Goal: Information Seeking & Learning: Learn about a topic

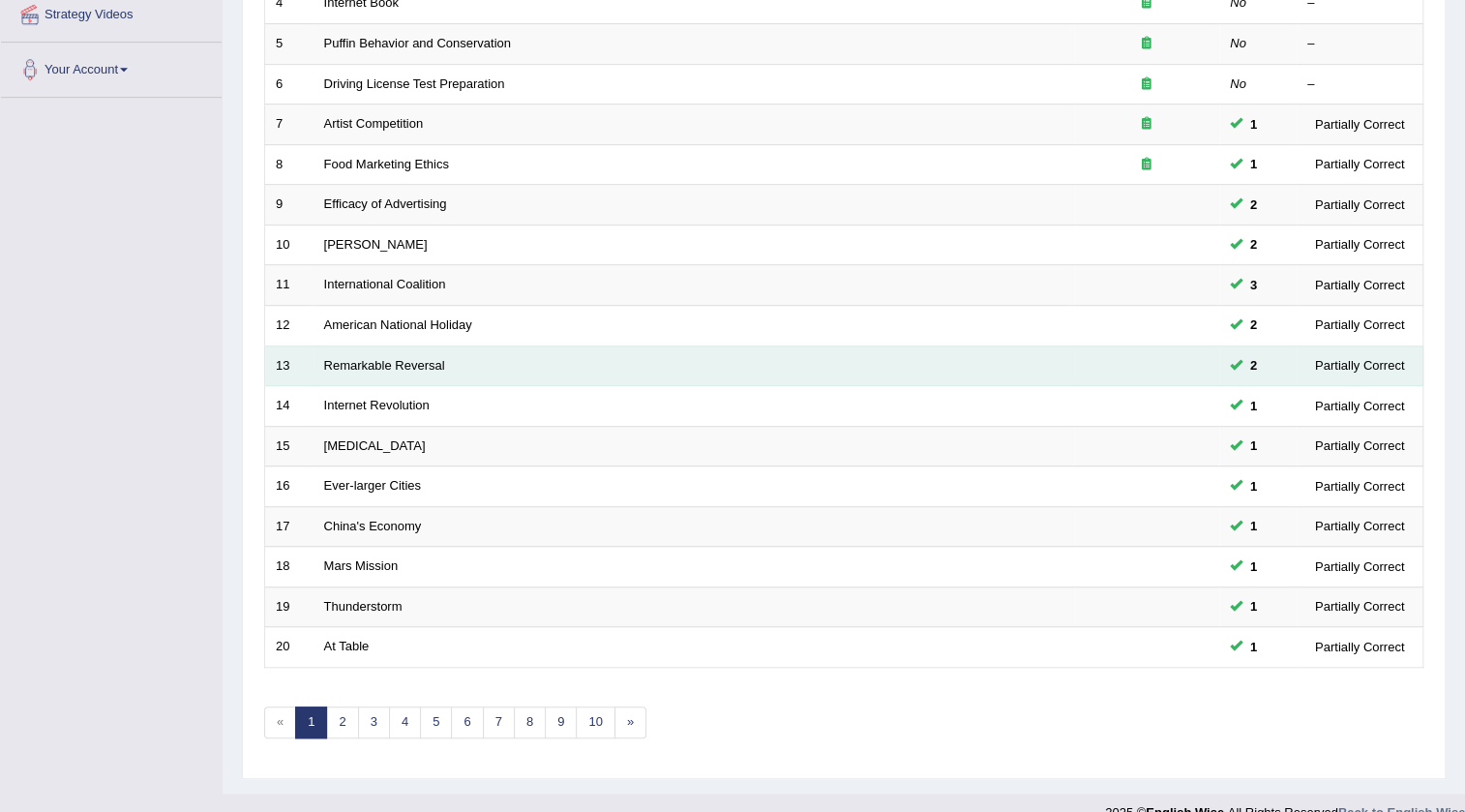
scroll to position [467, 0]
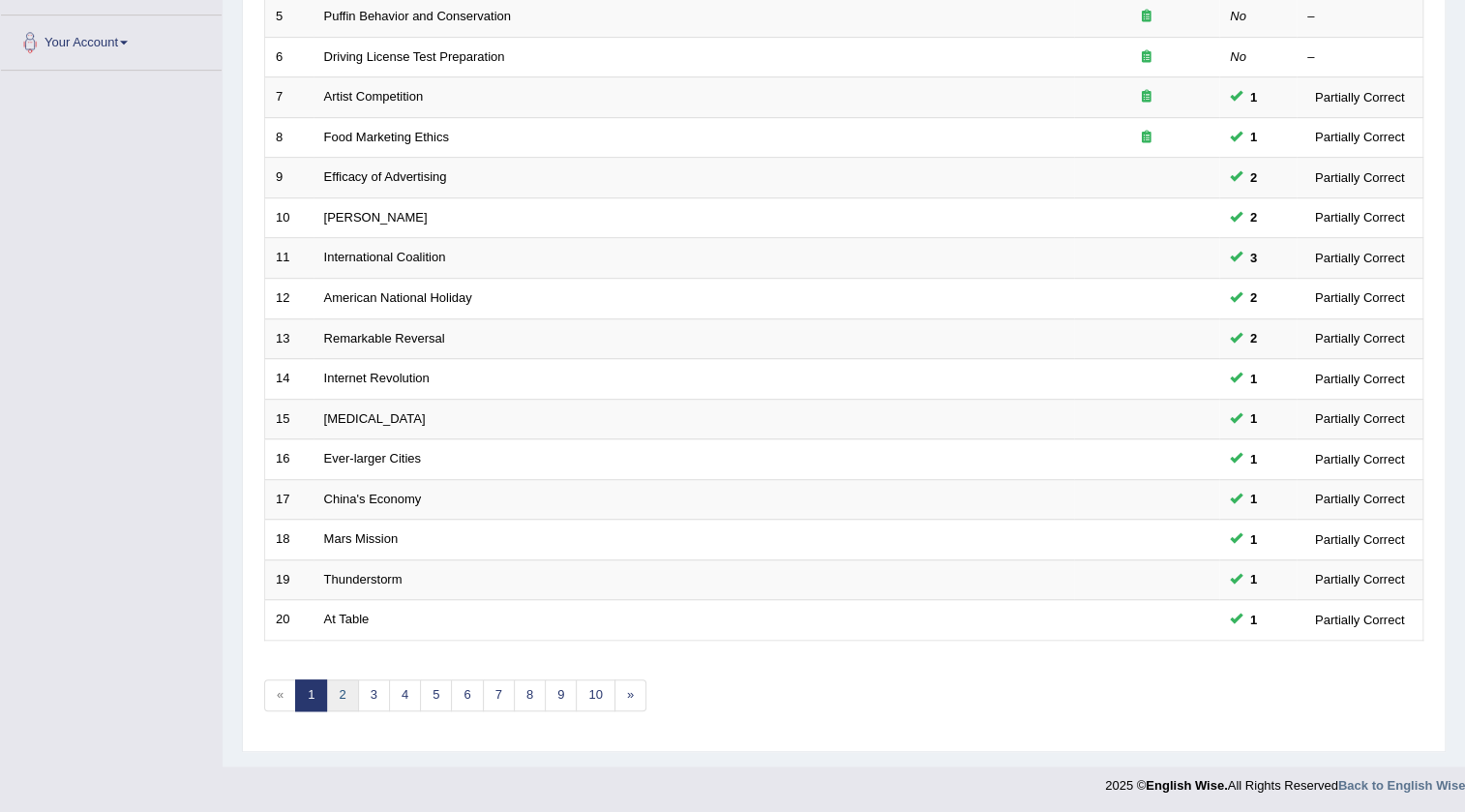
click at [348, 682] on link "2" at bounding box center [342, 695] width 32 height 32
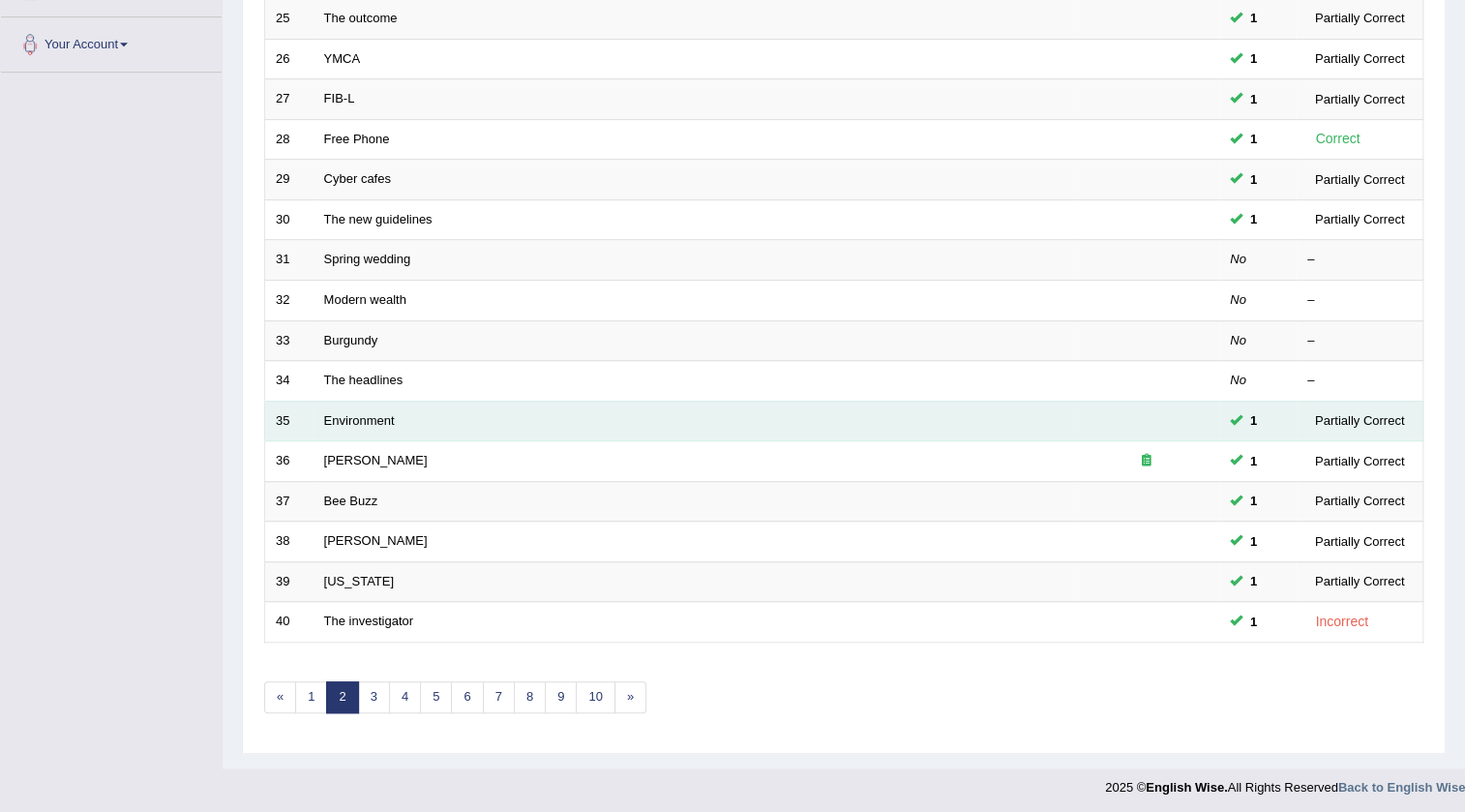
scroll to position [467, 0]
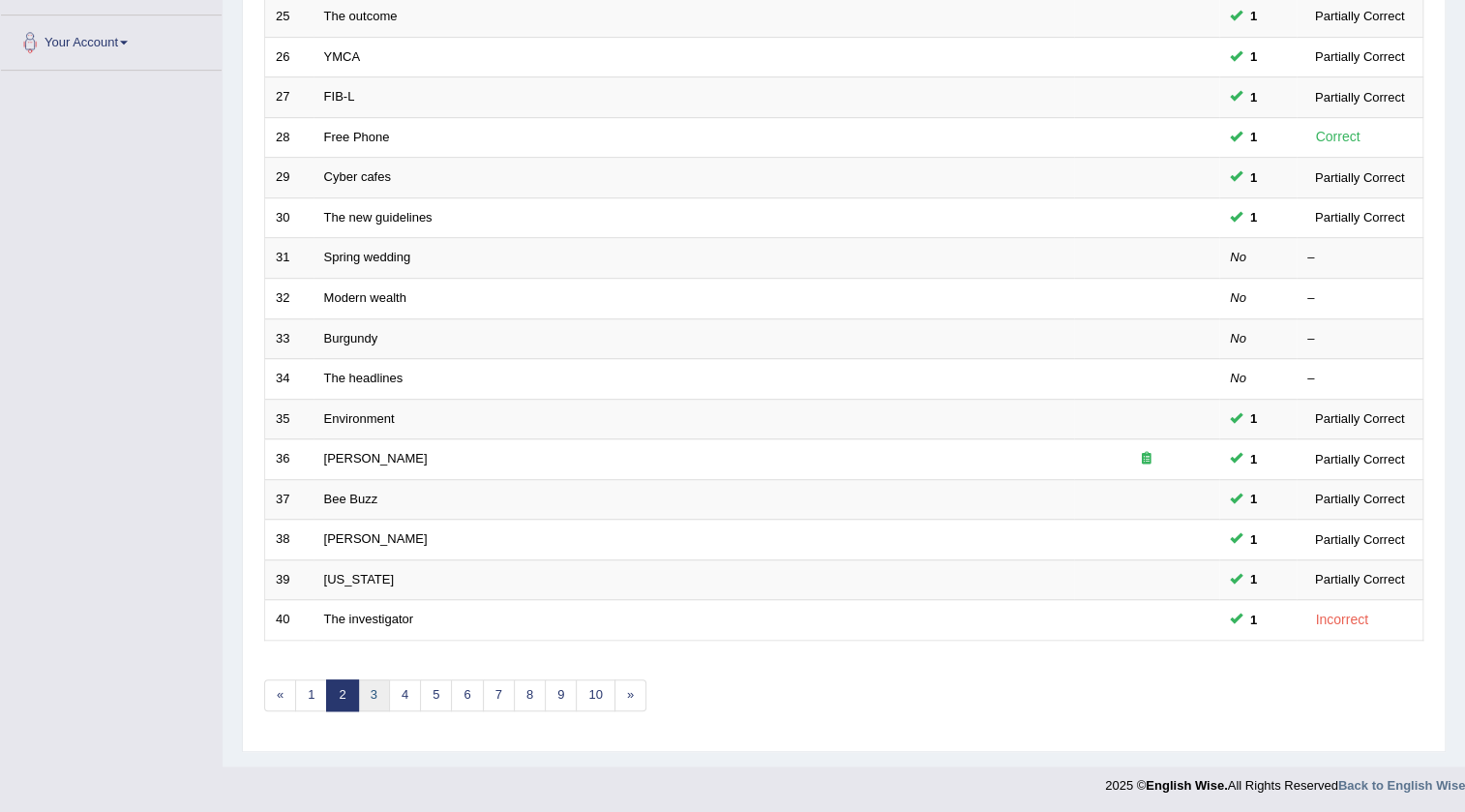
drag, startPoint x: 373, startPoint y: 697, endPoint x: 784, endPoint y: 786, distance: 420.5
click at [375, 697] on link "3" at bounding box center [374, 695] width 32 height 32
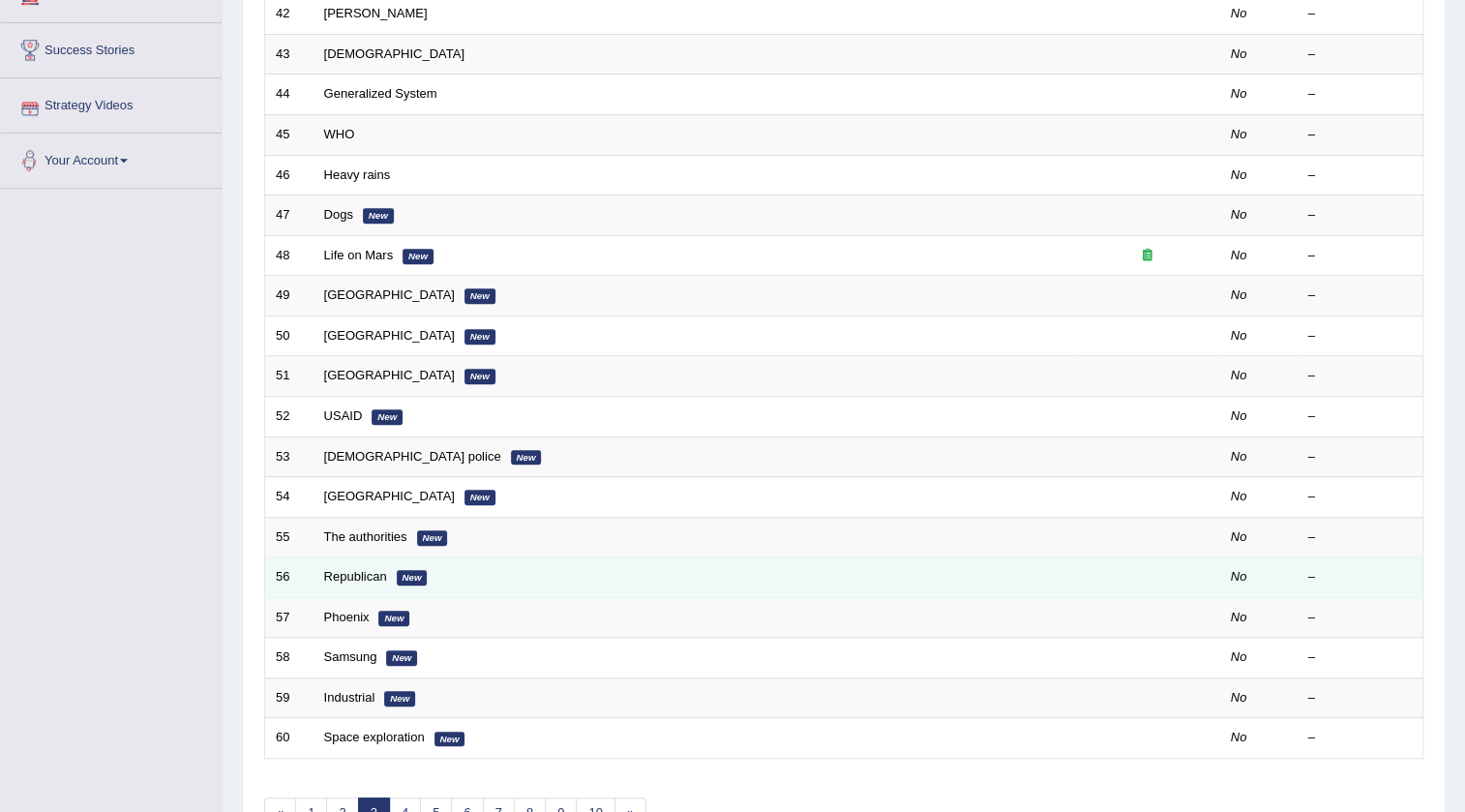
scroll to position [467, 0]
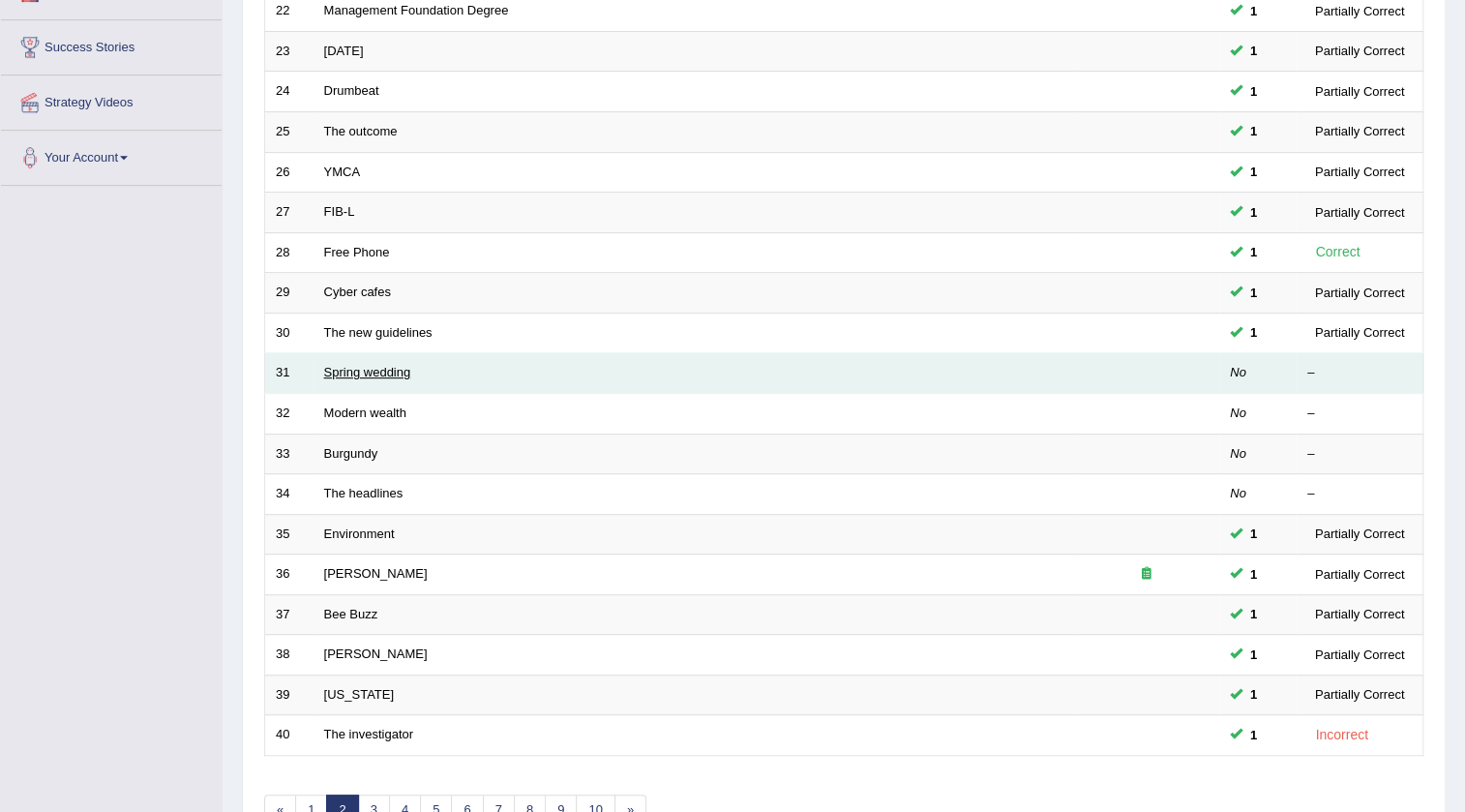
click at [376, 375] on link "Spring wedding" at bounding box center [367, 372] width 87 height 15
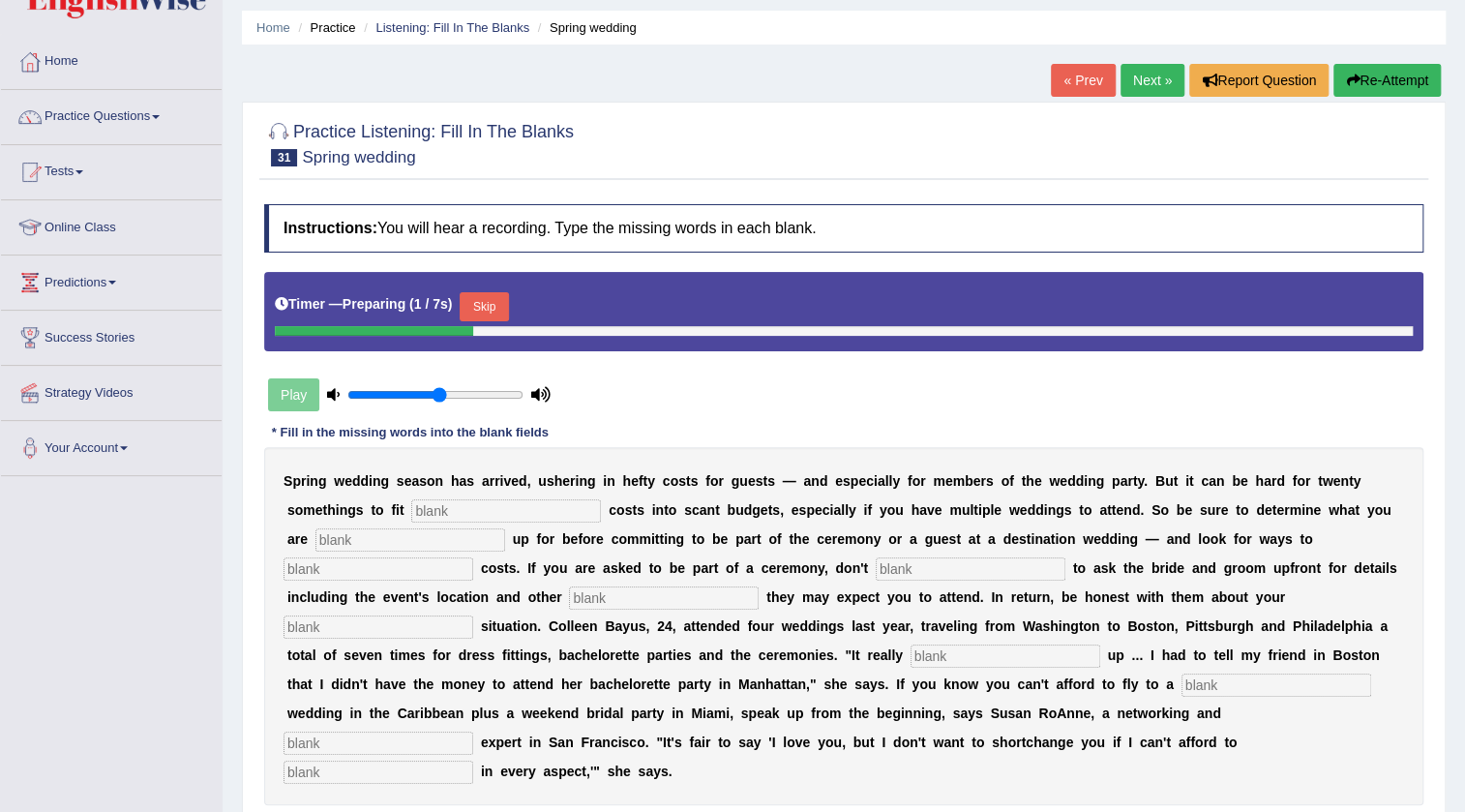
scroll to position [203, 0]
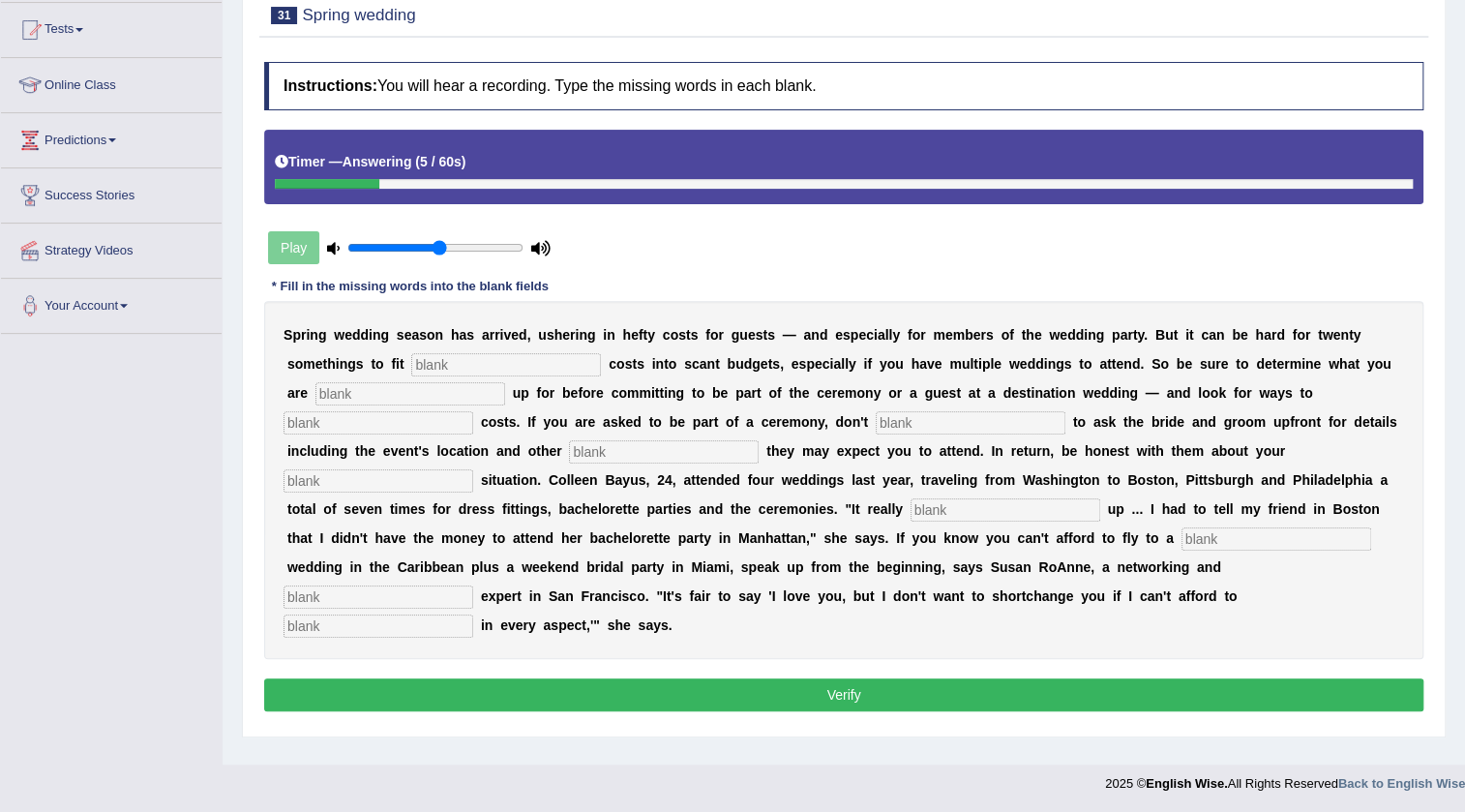
click at [471, 361] on input "text" at bounding box center [506, 365] width 189 height 23
type input "extra"
click at [421, 393] on input "text" at bounding box center [410, 394] width 189 height 23
type input "sign"
click at [405, 421] on input "text" at bounding box center [378, 423] width 189 height 23
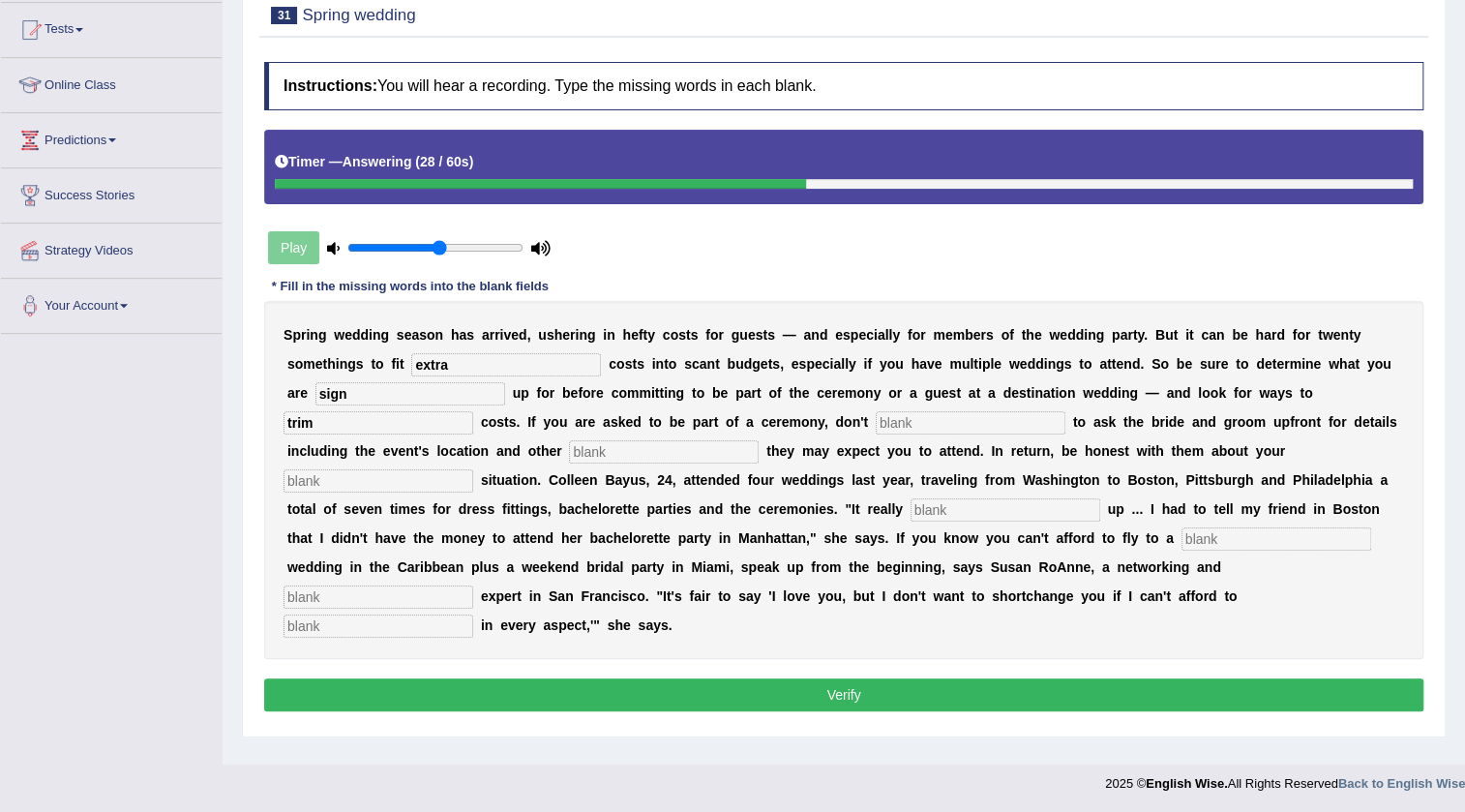
type input "trim"
click at [916, 425] on input "text" at bounding box center [970, 423] width 189 height 23
type input "hesitate"
click at [678, 451] on input "text" at bounding box center [664, 452] width 189 height 23
type input "function"
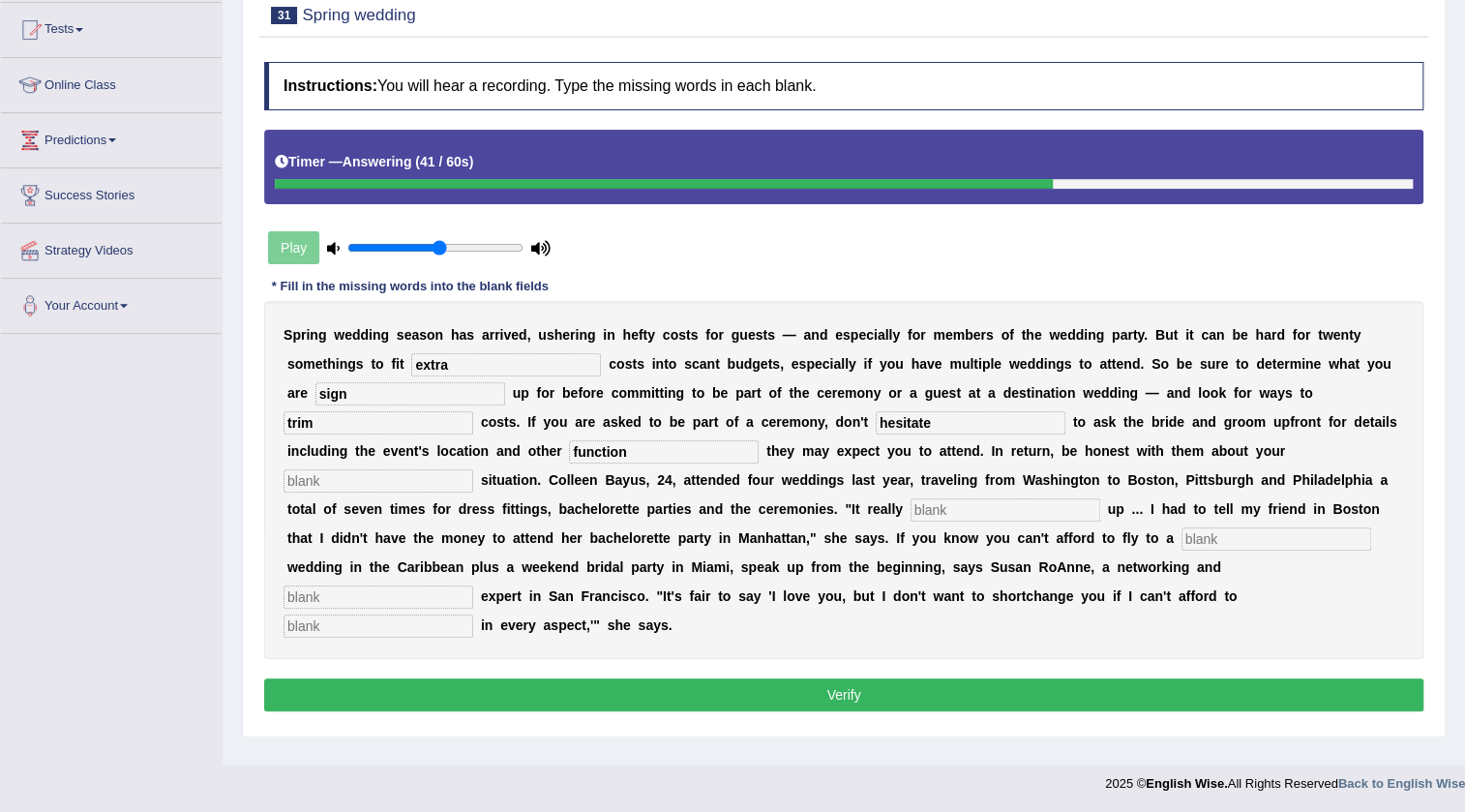
click at [404, 482] on input "text" at bounding box center [378, 481] width 189 height 23
type input "financial"
click at [934, 516] on input "text" at bounding box center [1005, 509] width 189 height 23
type input "added"
click at [1249, 539] on input "text" at bounding box center [1276, 539] width 189 height 23
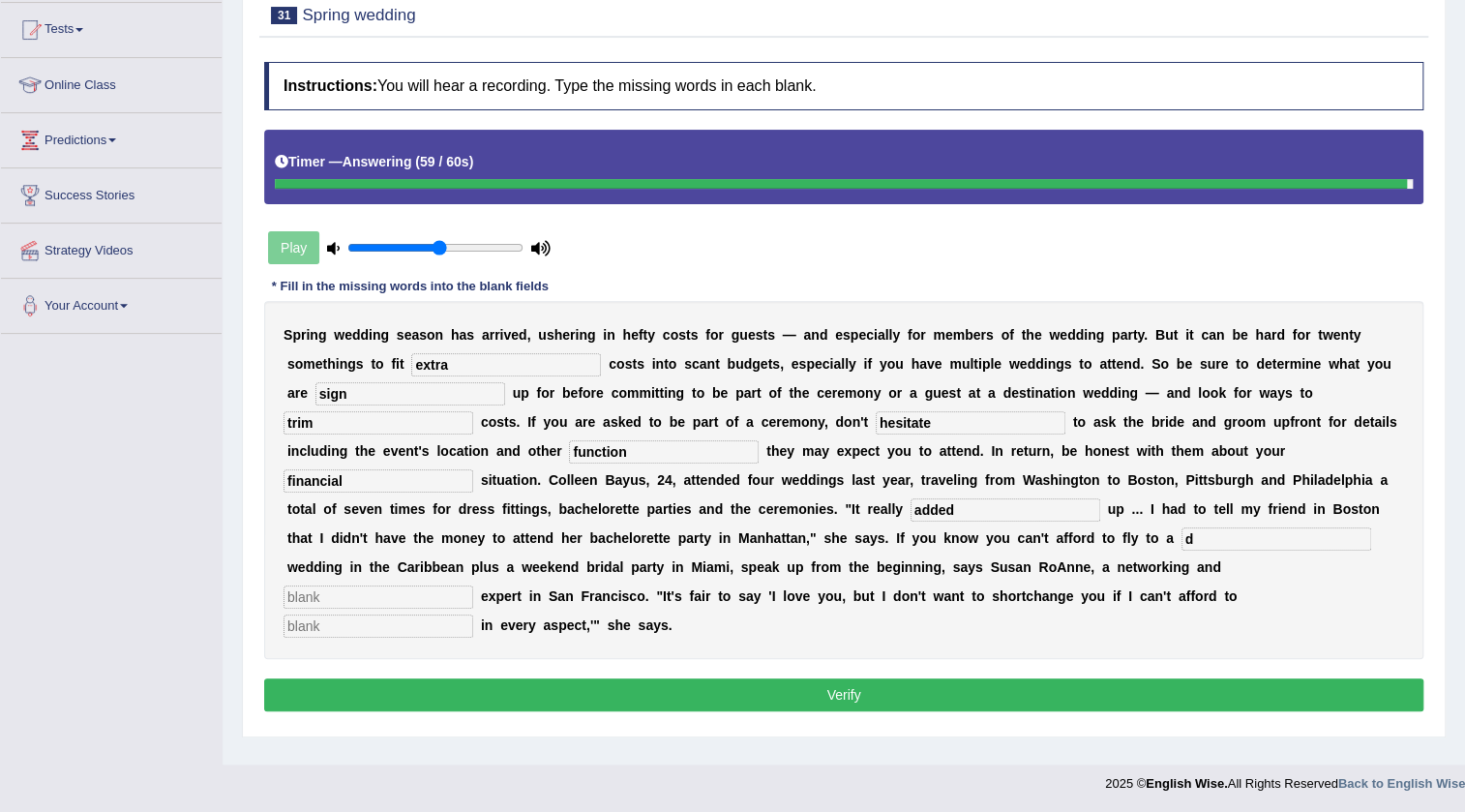
type input "d"
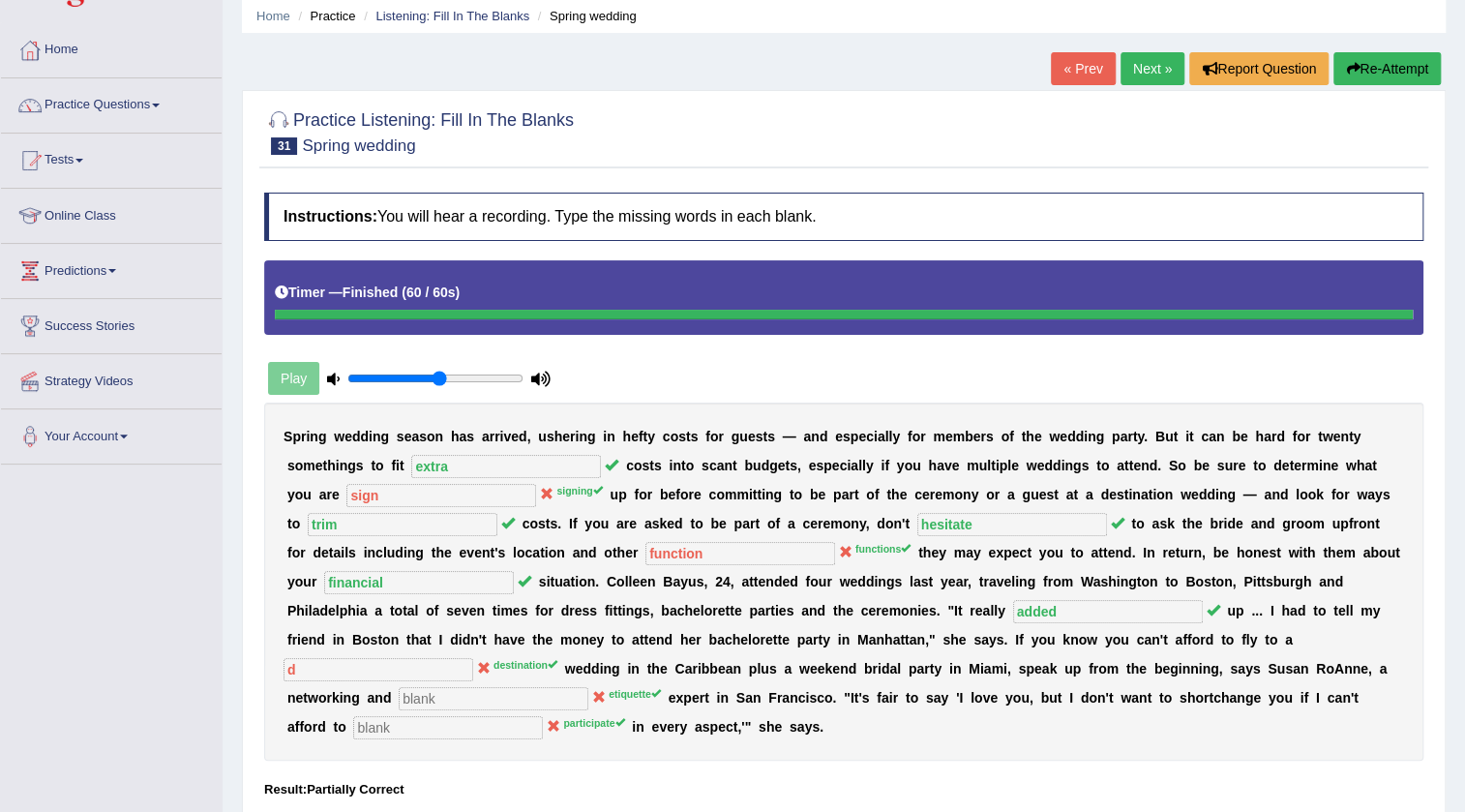
scroll to position [0, 0]
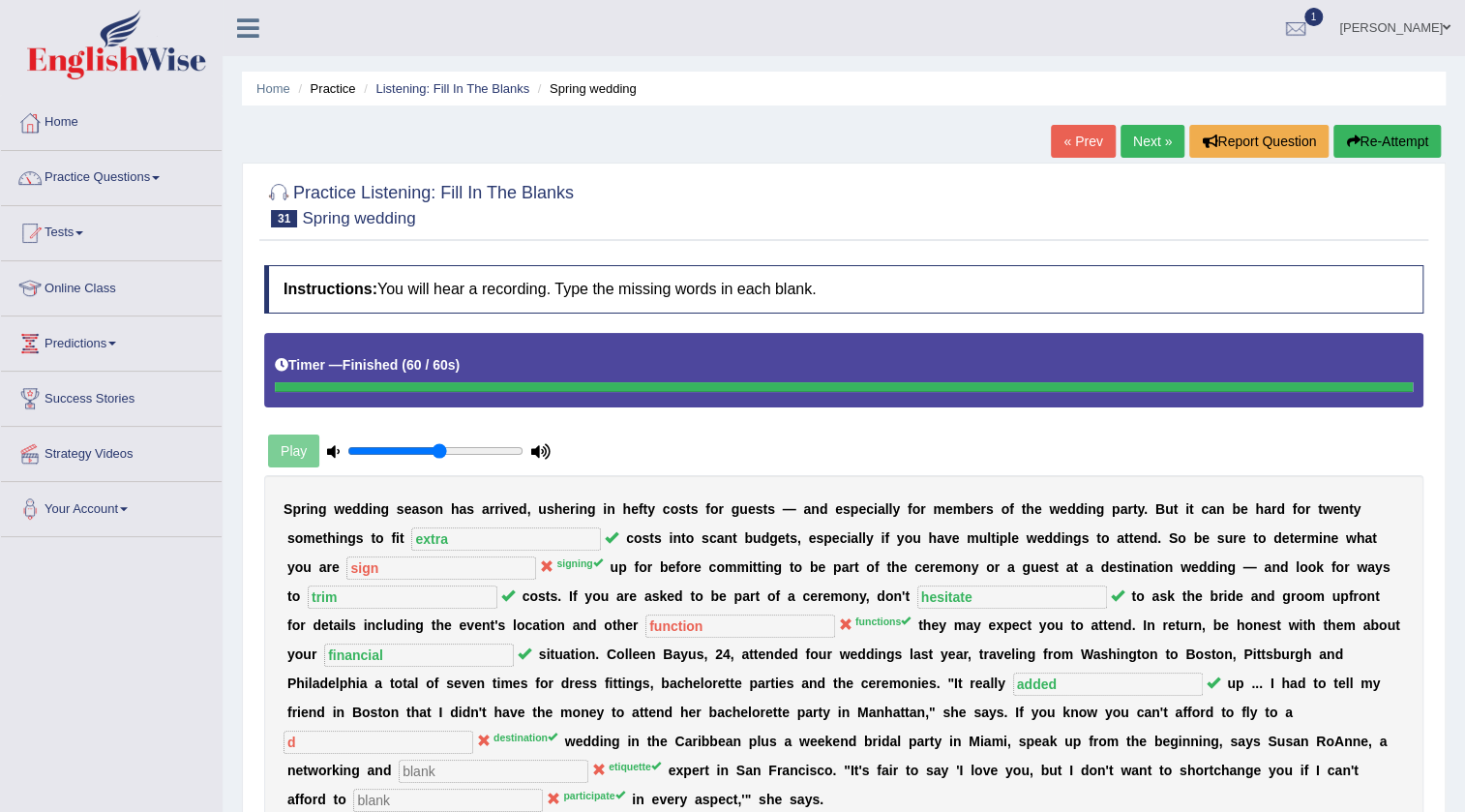
click at [1154, 136] on link "Next »" at bounding box center [1152, 142] width 63 height 33
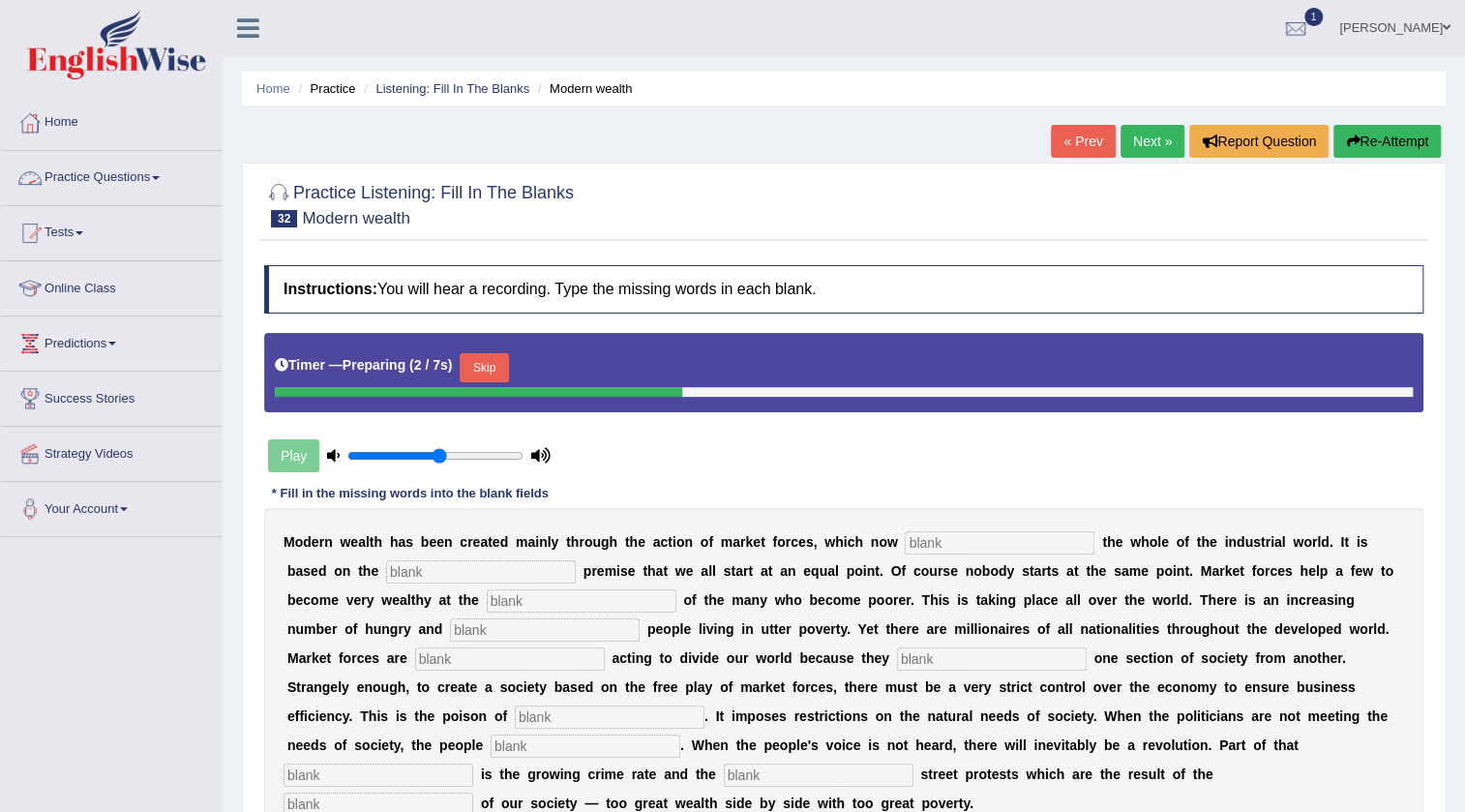
click at [165, 174] on link "Practice Questions" at bounding box center [111, 176] width 221 height 49
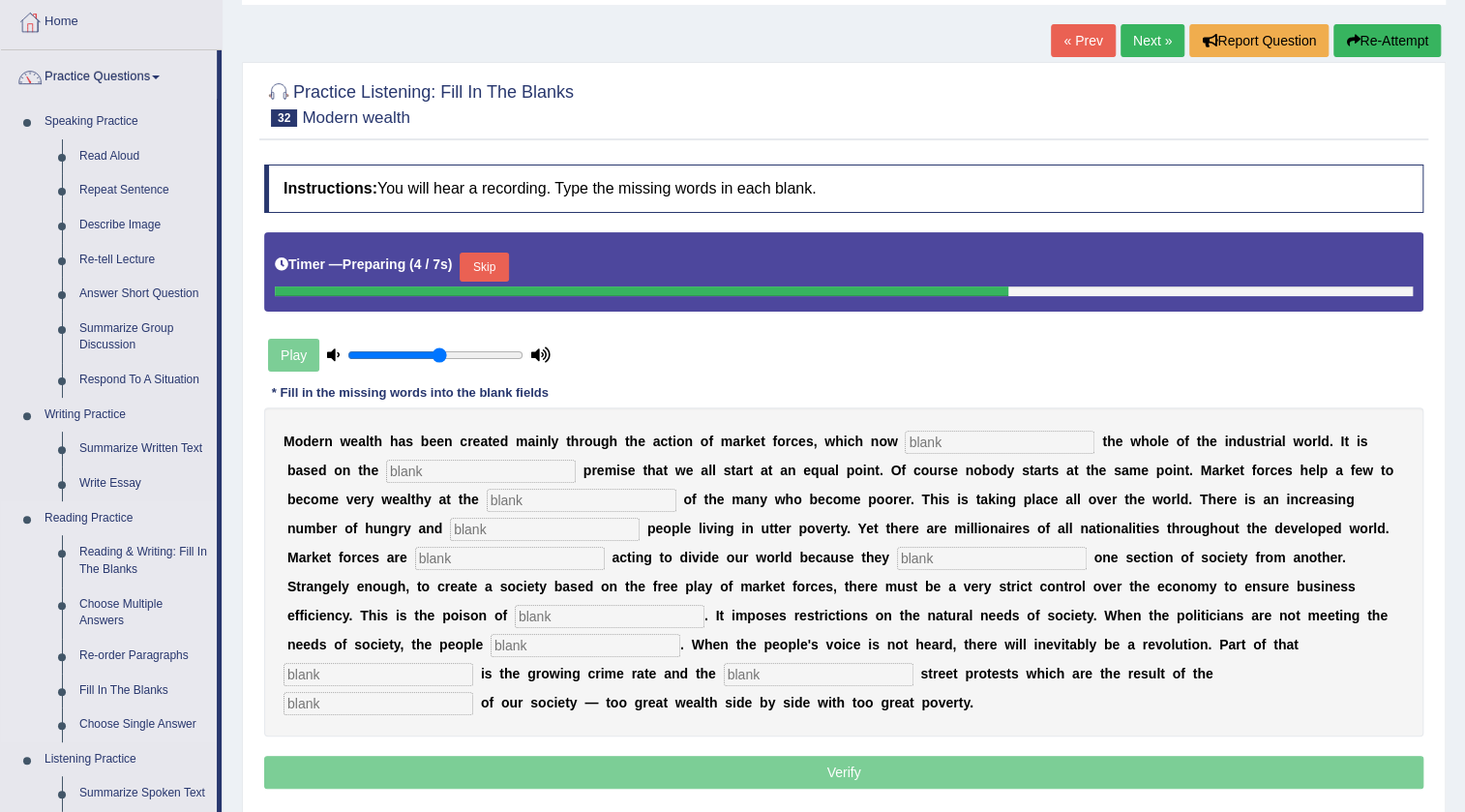
scroll to position [264, 0]
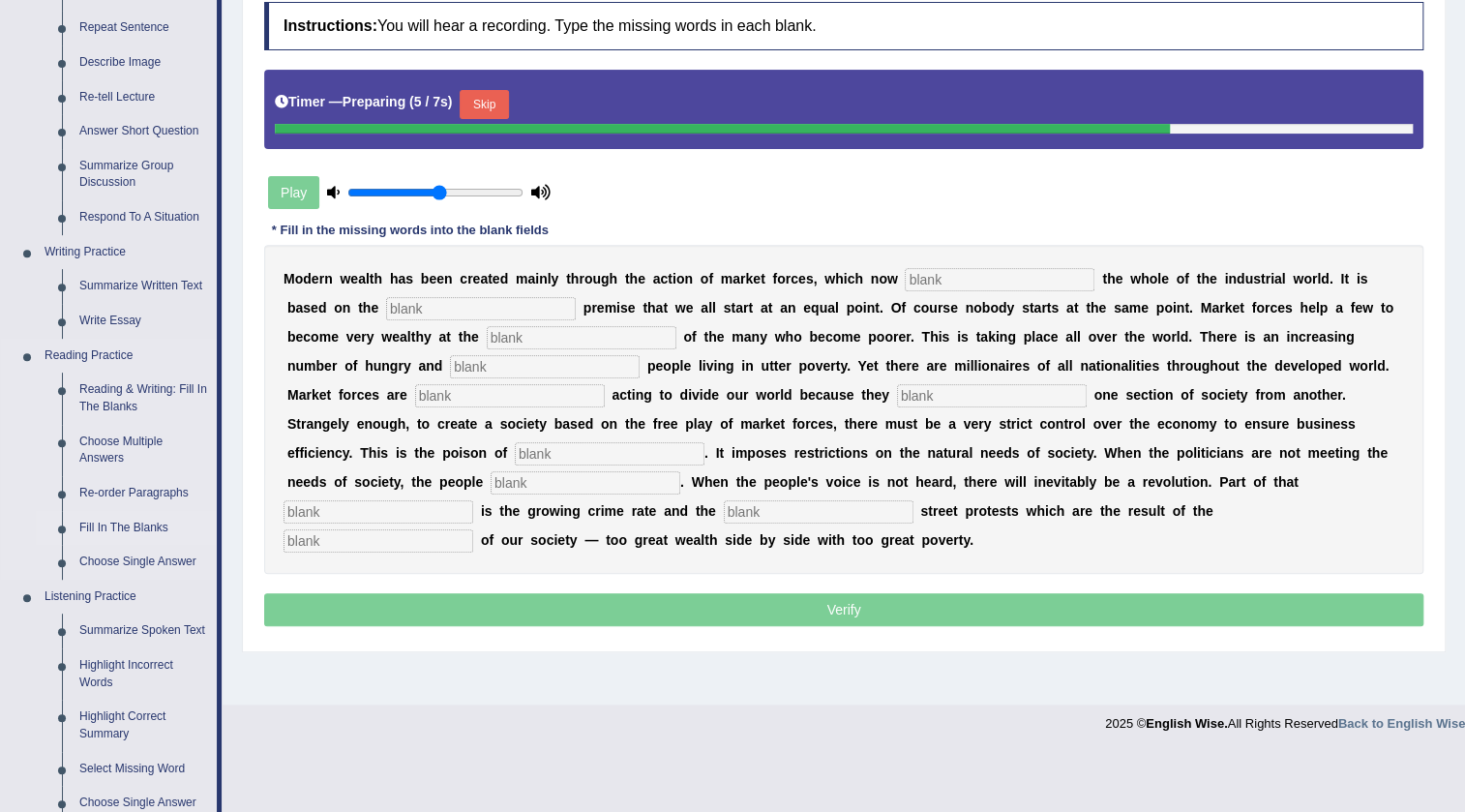
click at [149, 523] on link "Fill In The Blanks" at bounding box center [143, 528] width 146 height 35
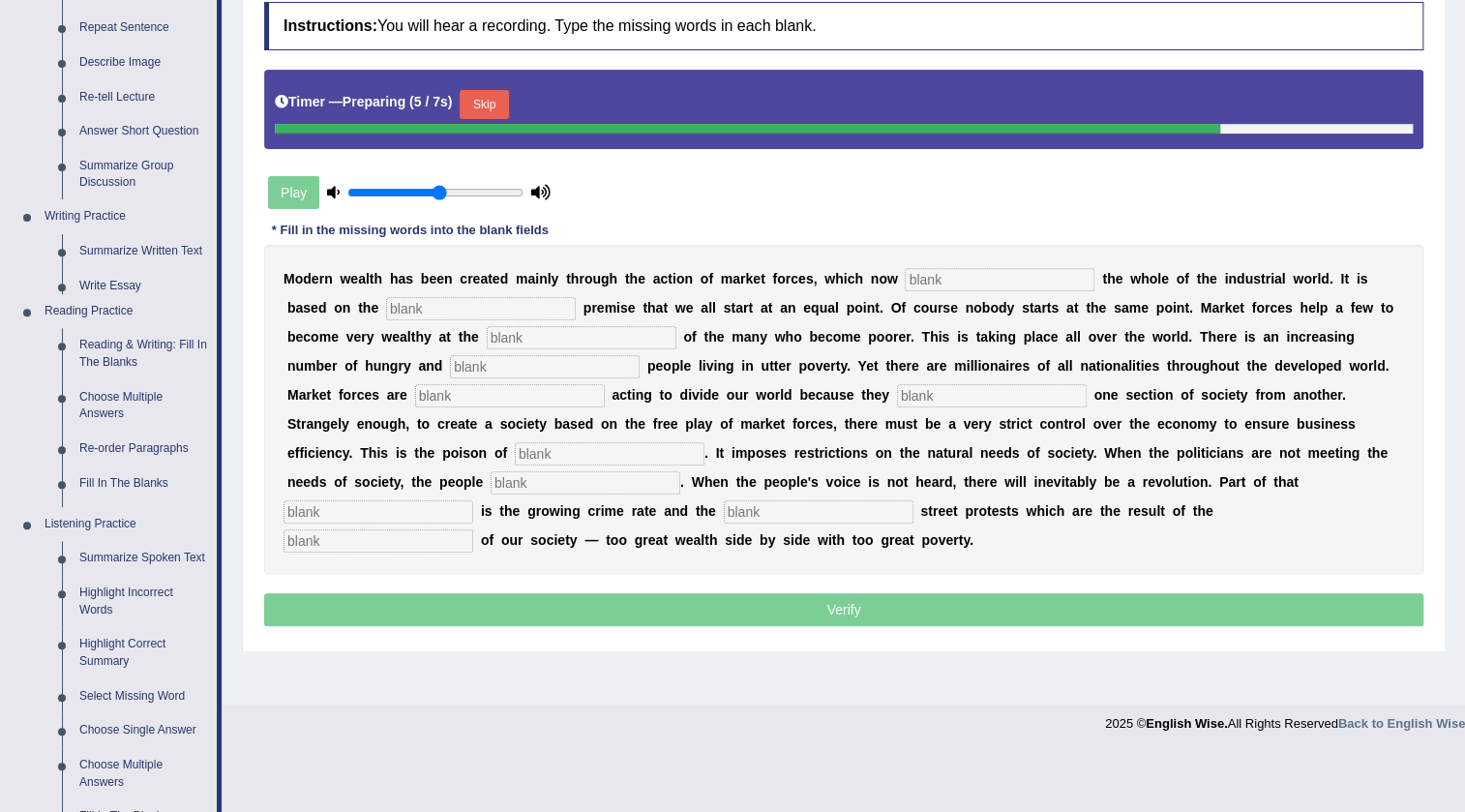
scroll to position [203, 0]
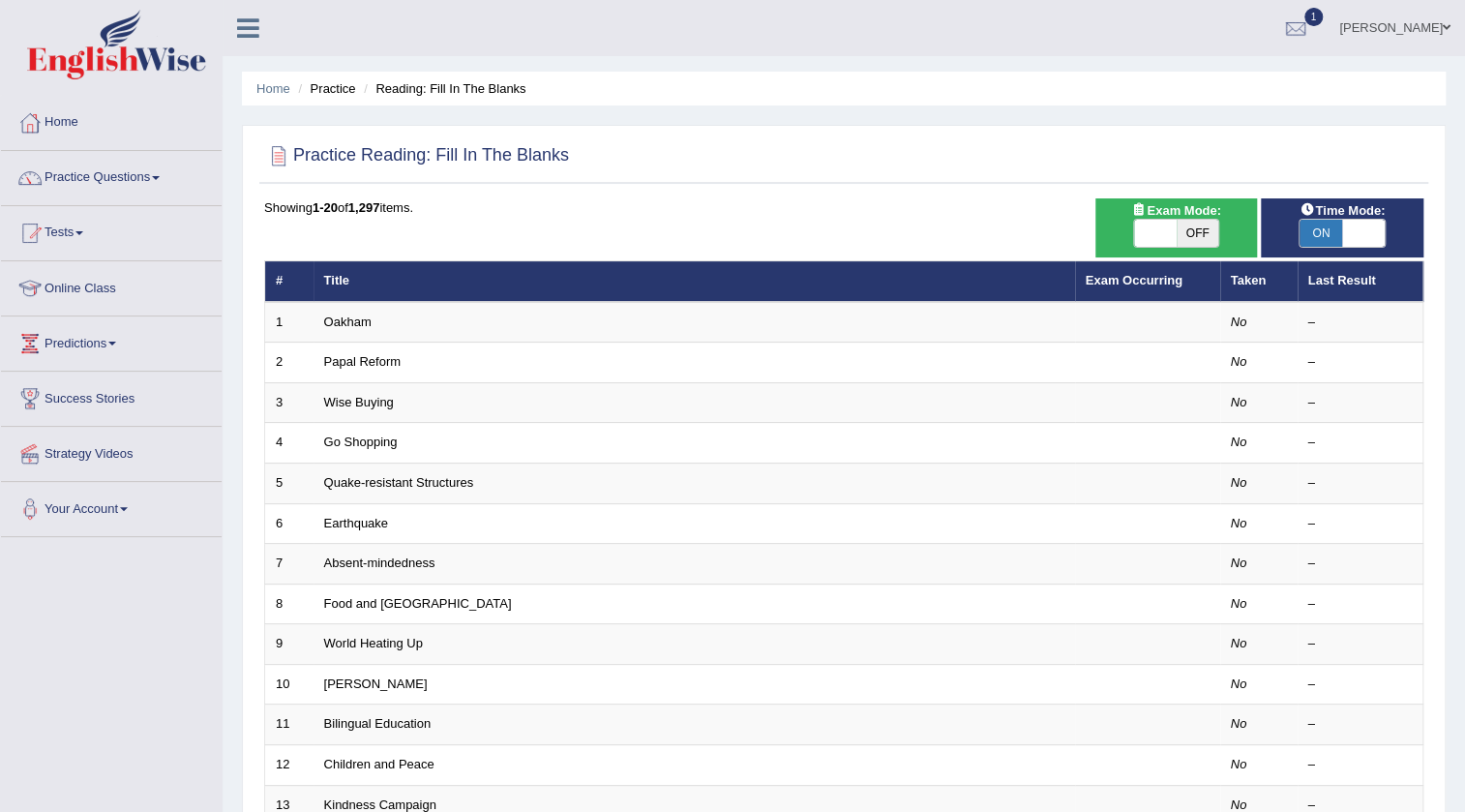
click at [1361, 228] on span at bounding box center [1363, 233] width 43 height 27
checkbox input "false"
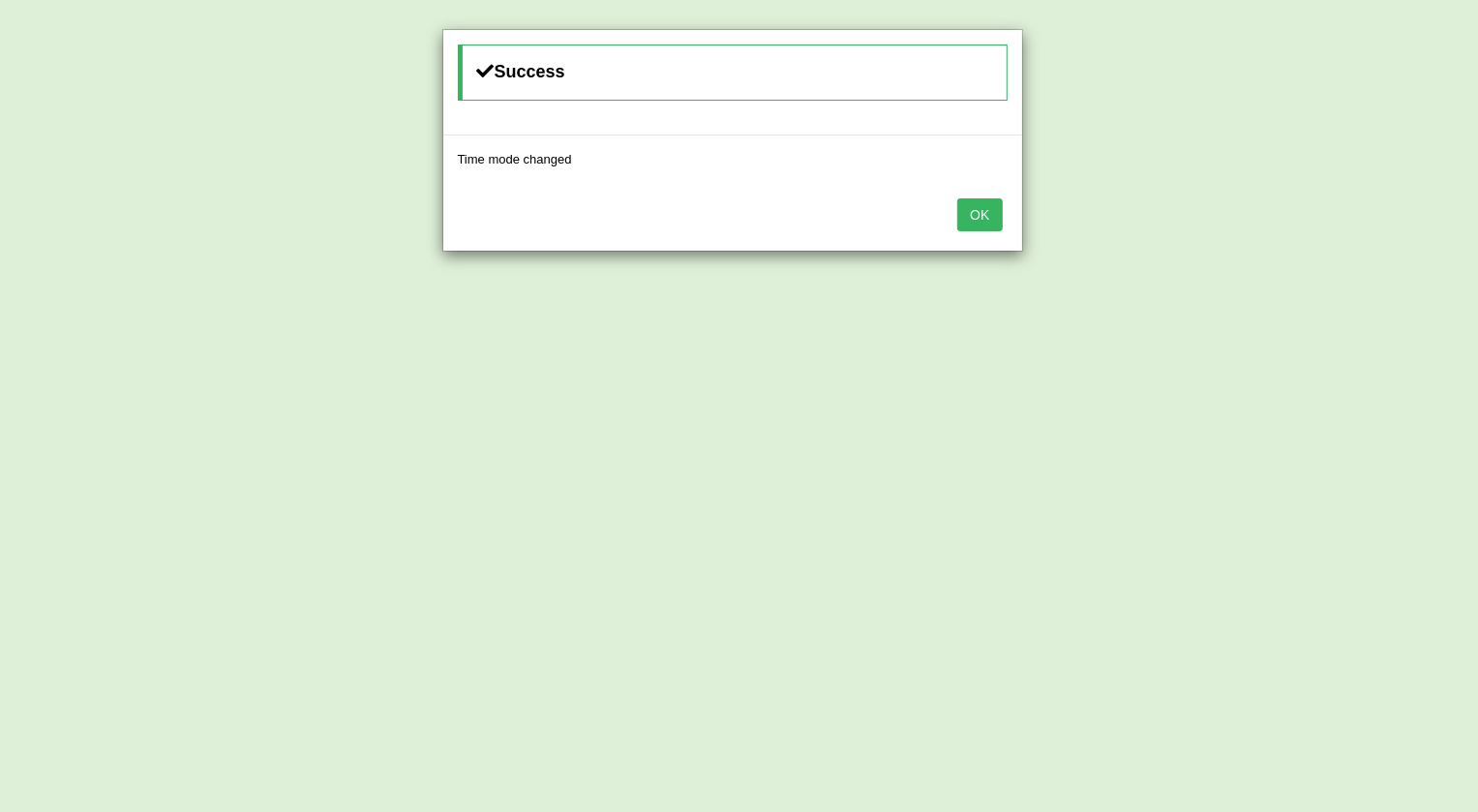
click at [977, 218] on button "OK" at bounding box center [979, 215] width 45 height 33
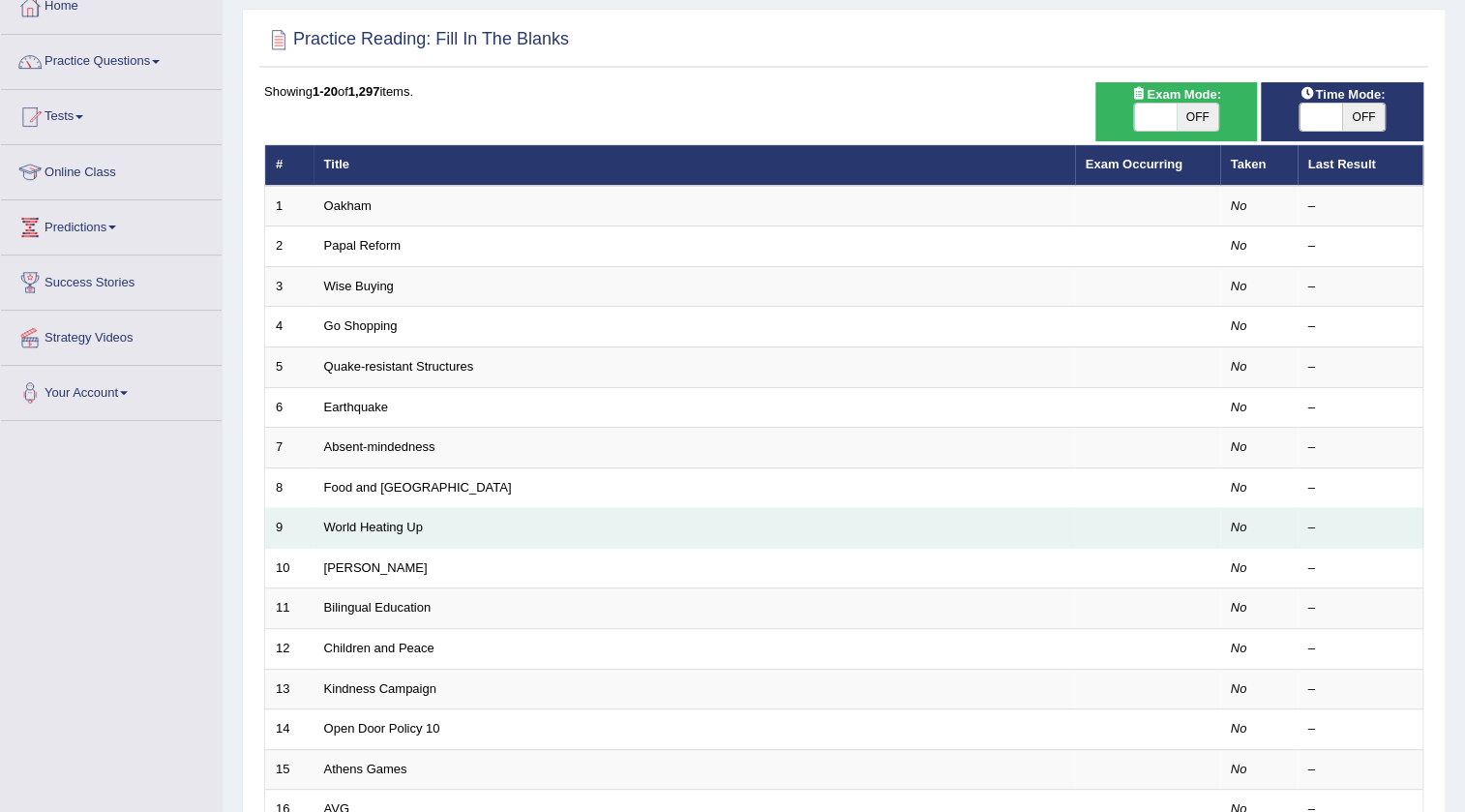
scroll to position [115, 0]
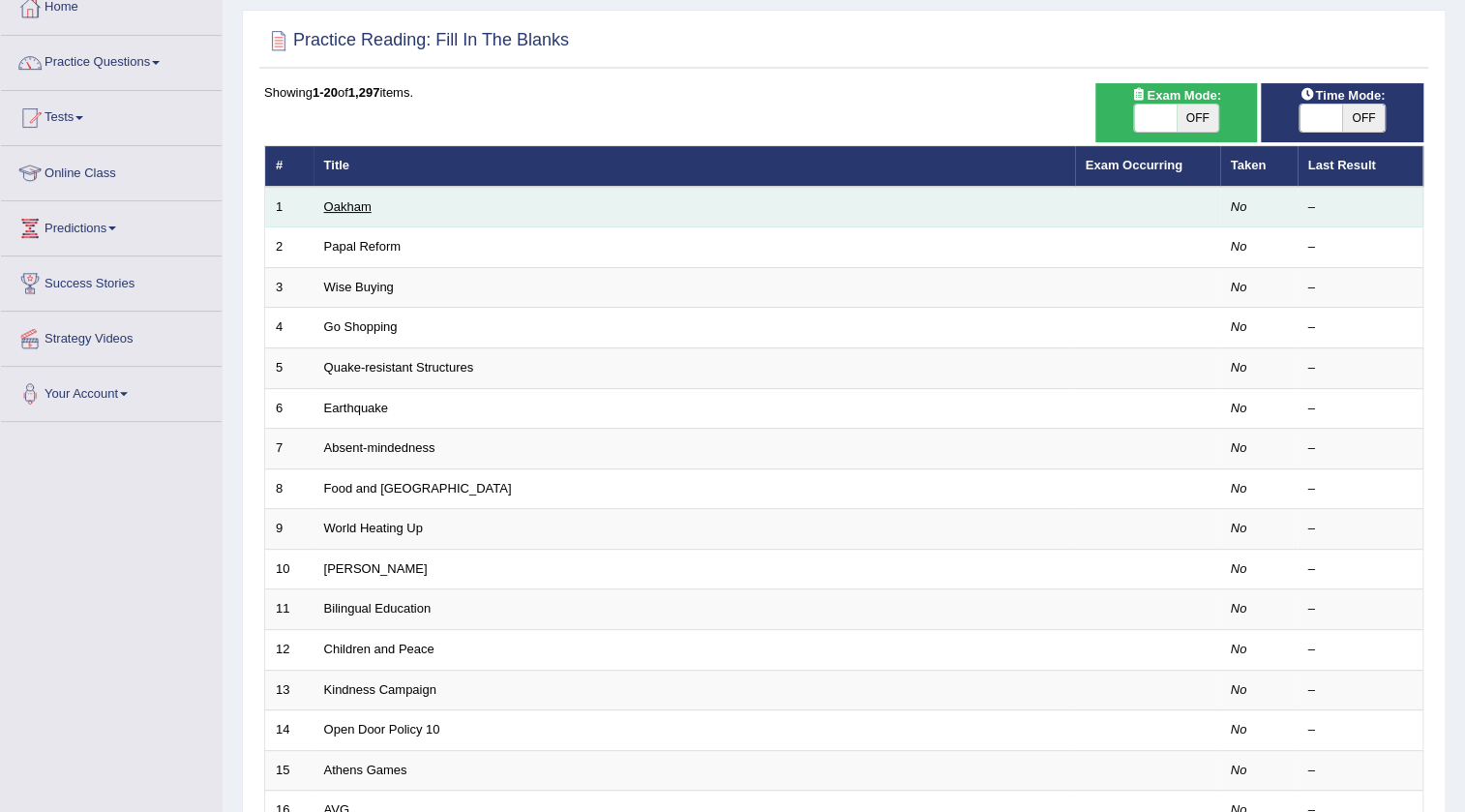
click at [366, 203] on link "Oakham" at bounding box center [347, 206] width 48 height 15
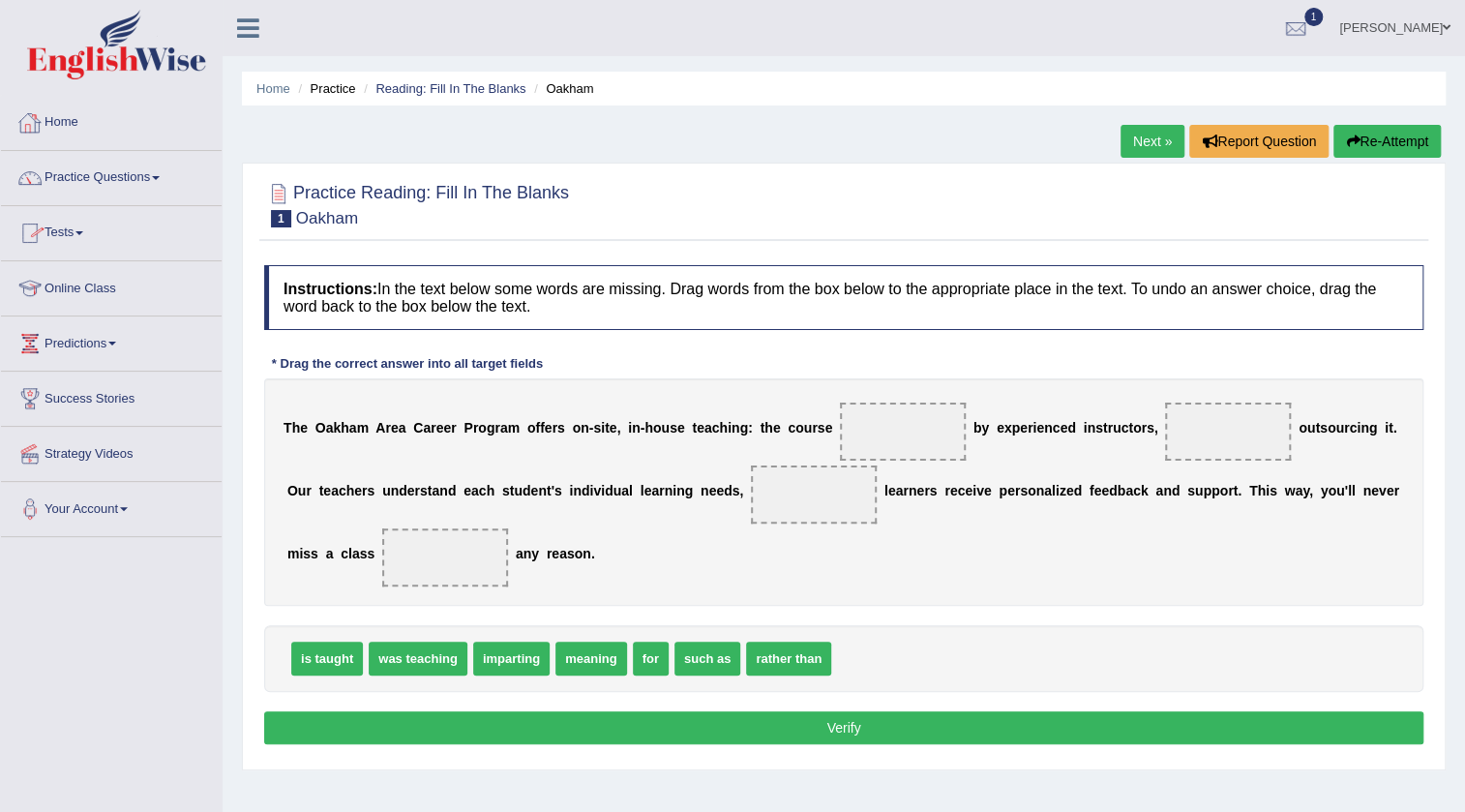
click at [161, 180] on link "Practice Questions" at bounding box center [111, 176] width 221 height 49
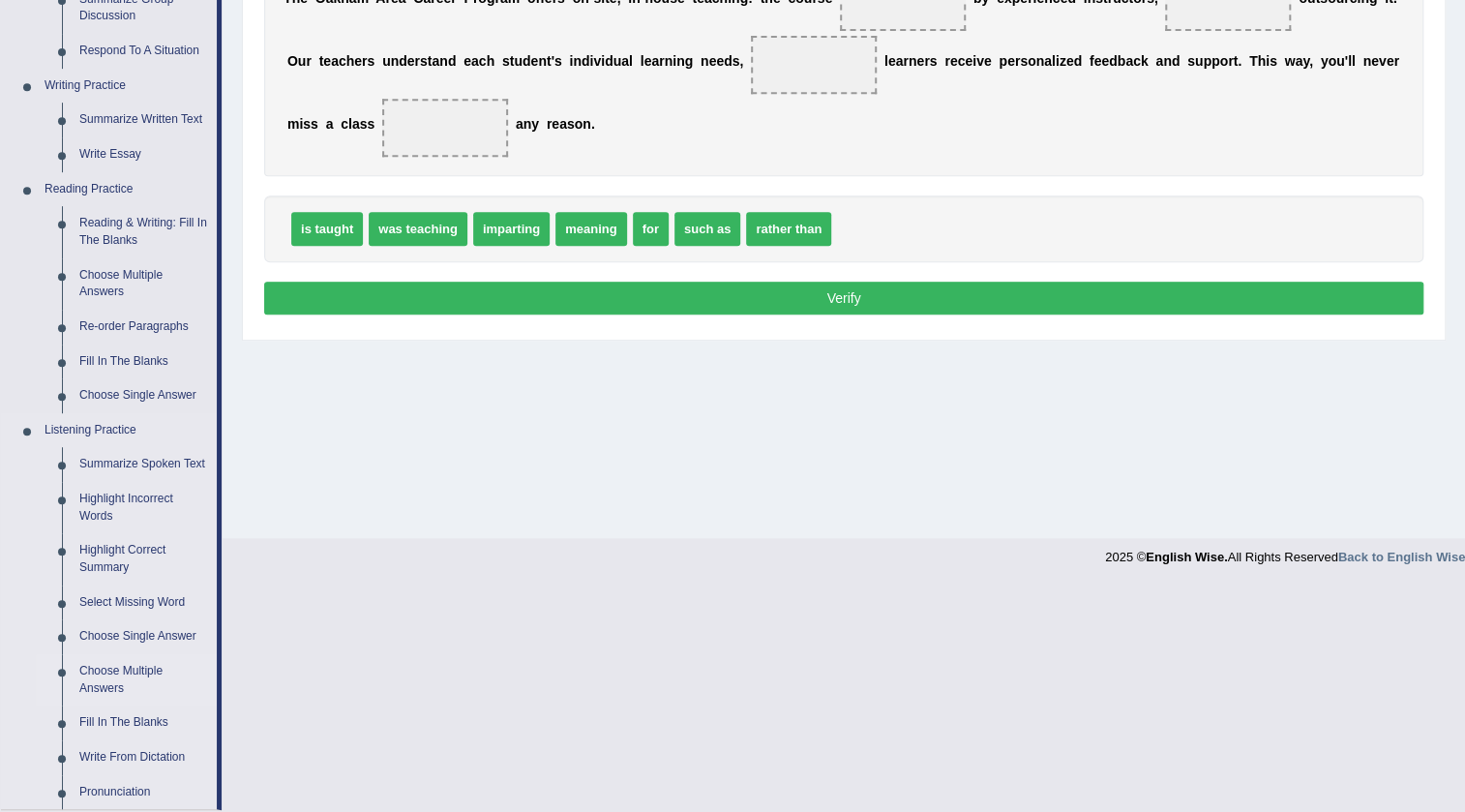
scroll to position [527, 0]
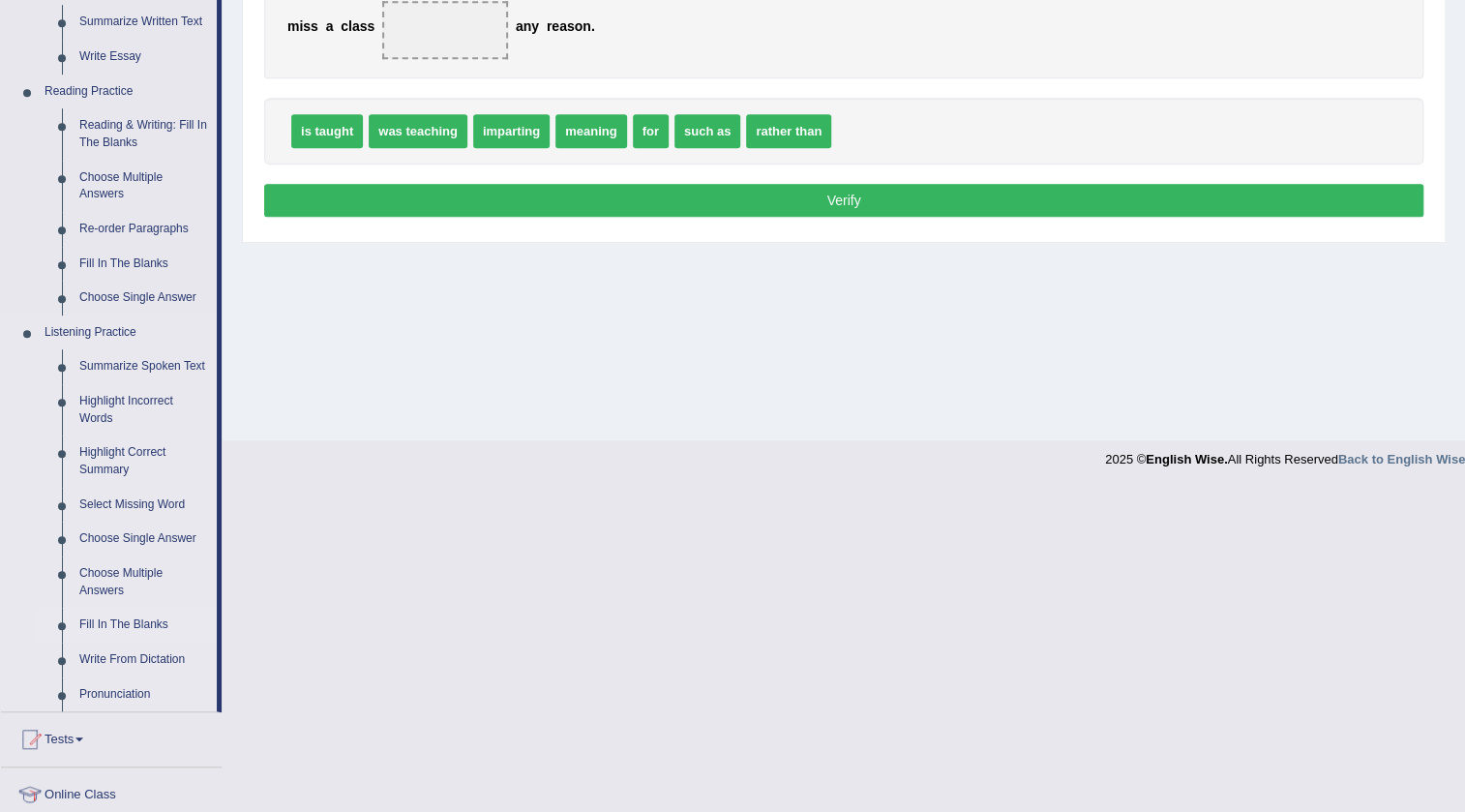
click at [140, 624] on link "Fill In The Blanks" at bounding box center [143, 625] width 146 height 35
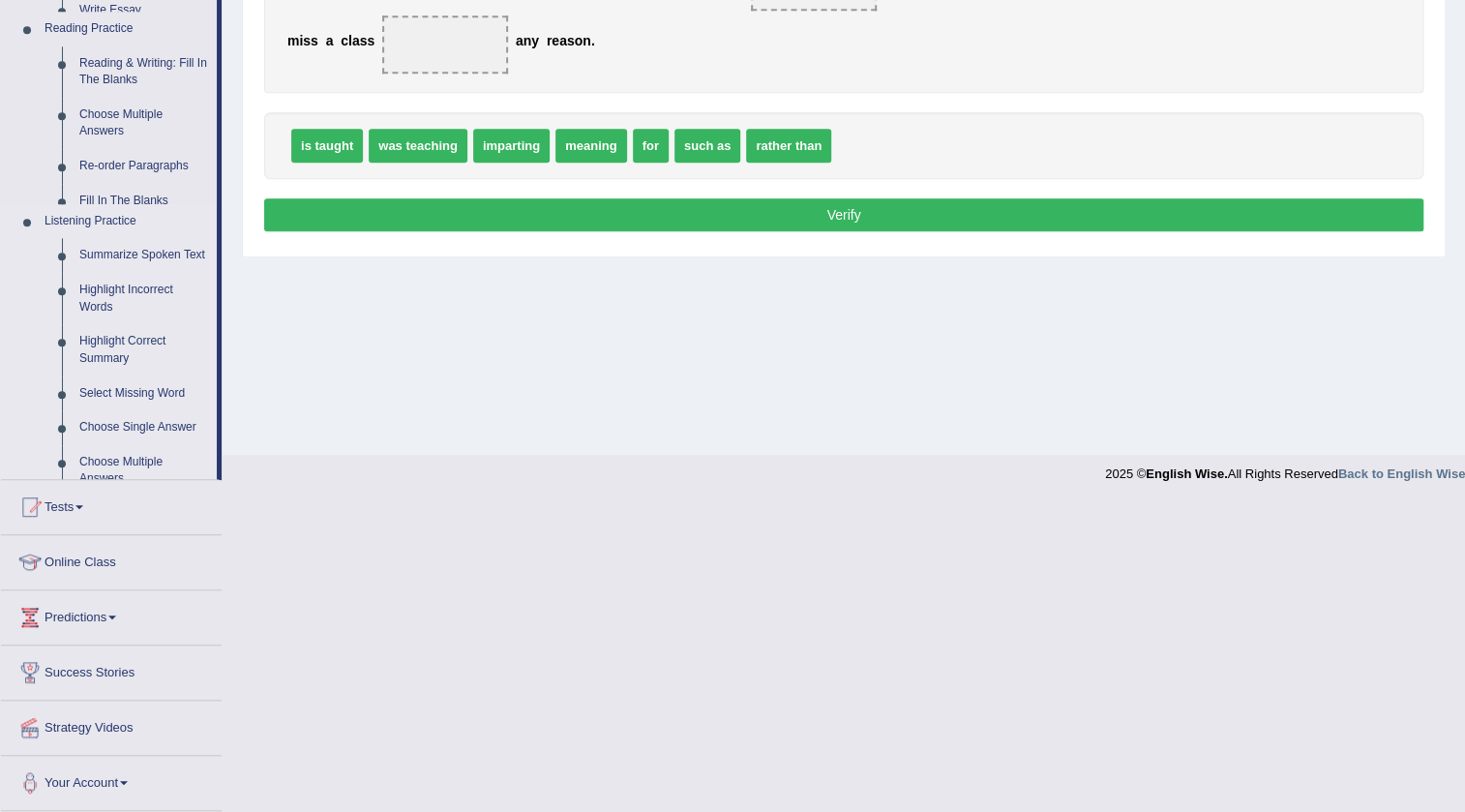
scroll to position [203, 0]
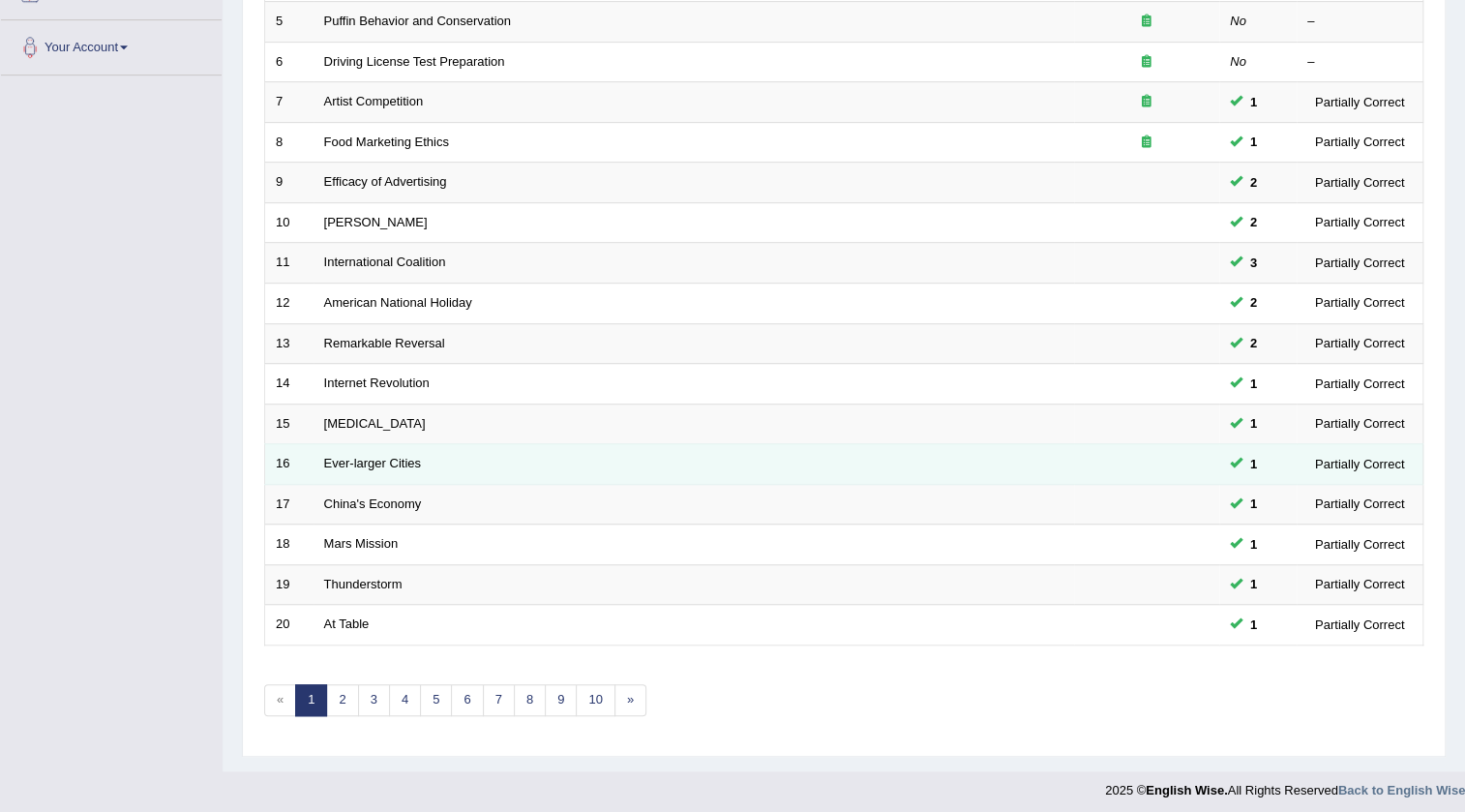
scroll to position [467, 0]
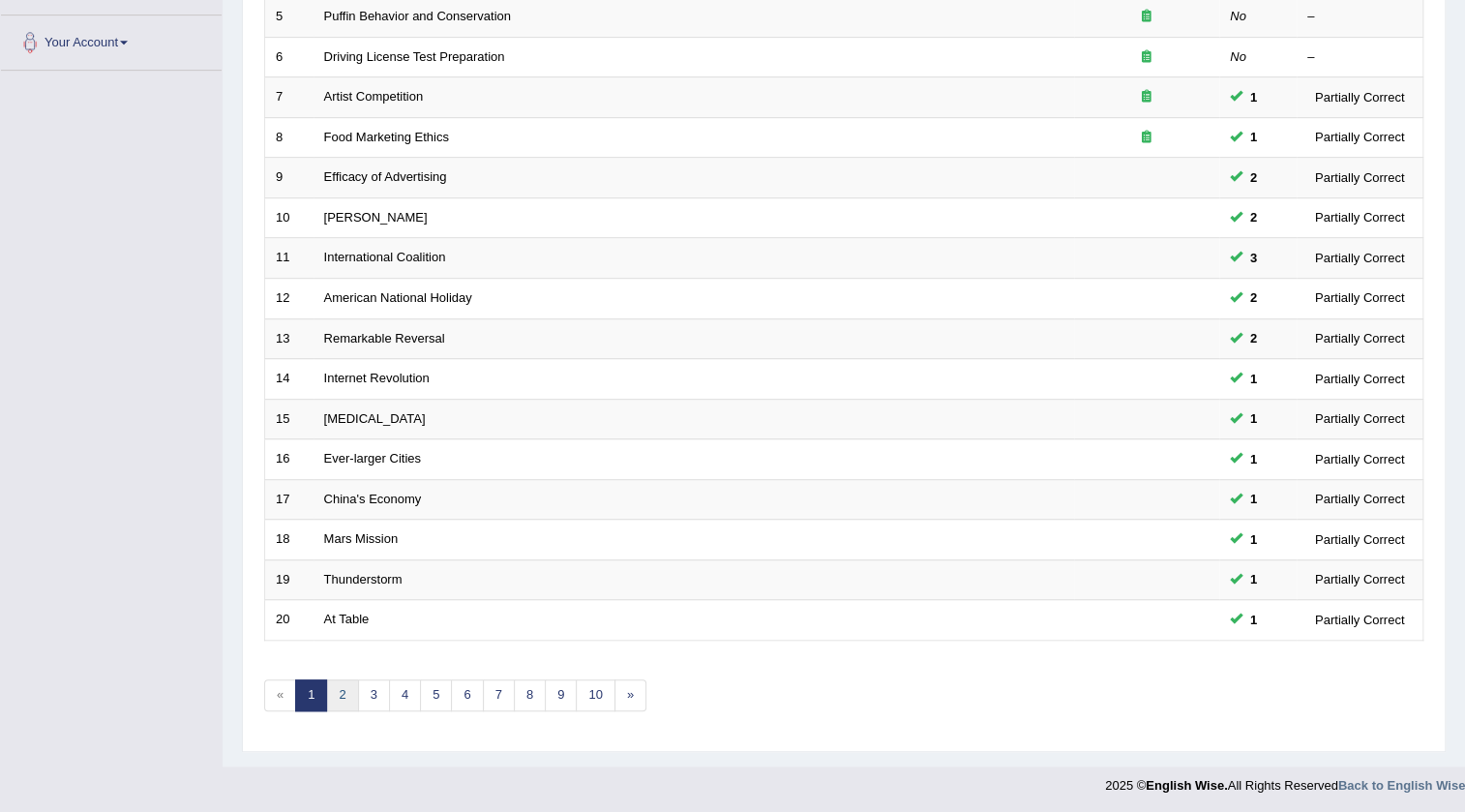
click at [348, 698] on link "2" at bounding box center [342, 695] width 32 height 32
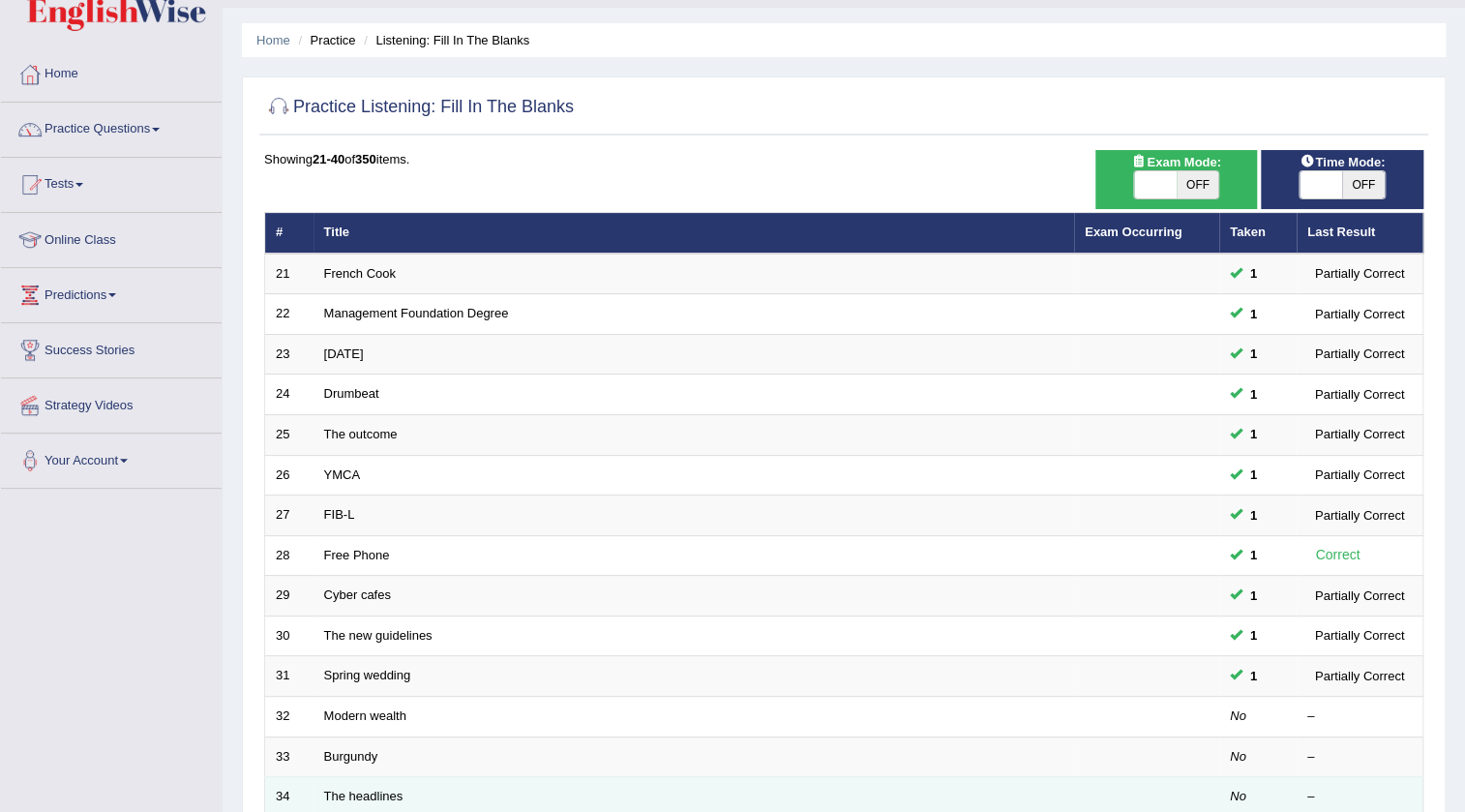
scroll to position [351, 0]
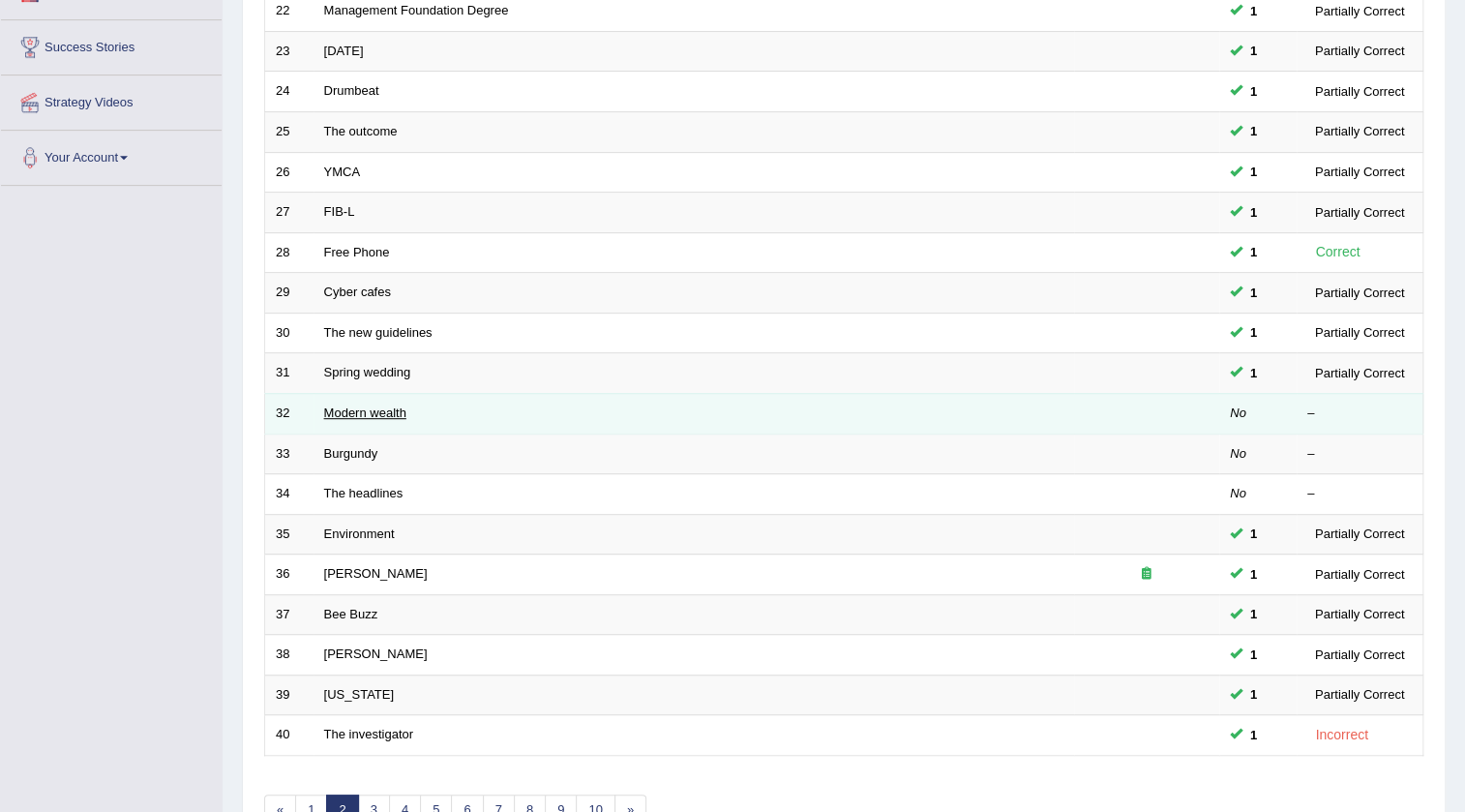
click at [393, 405] on link "Modern wealth" at bounding box center [365, 412] width 82 height 15
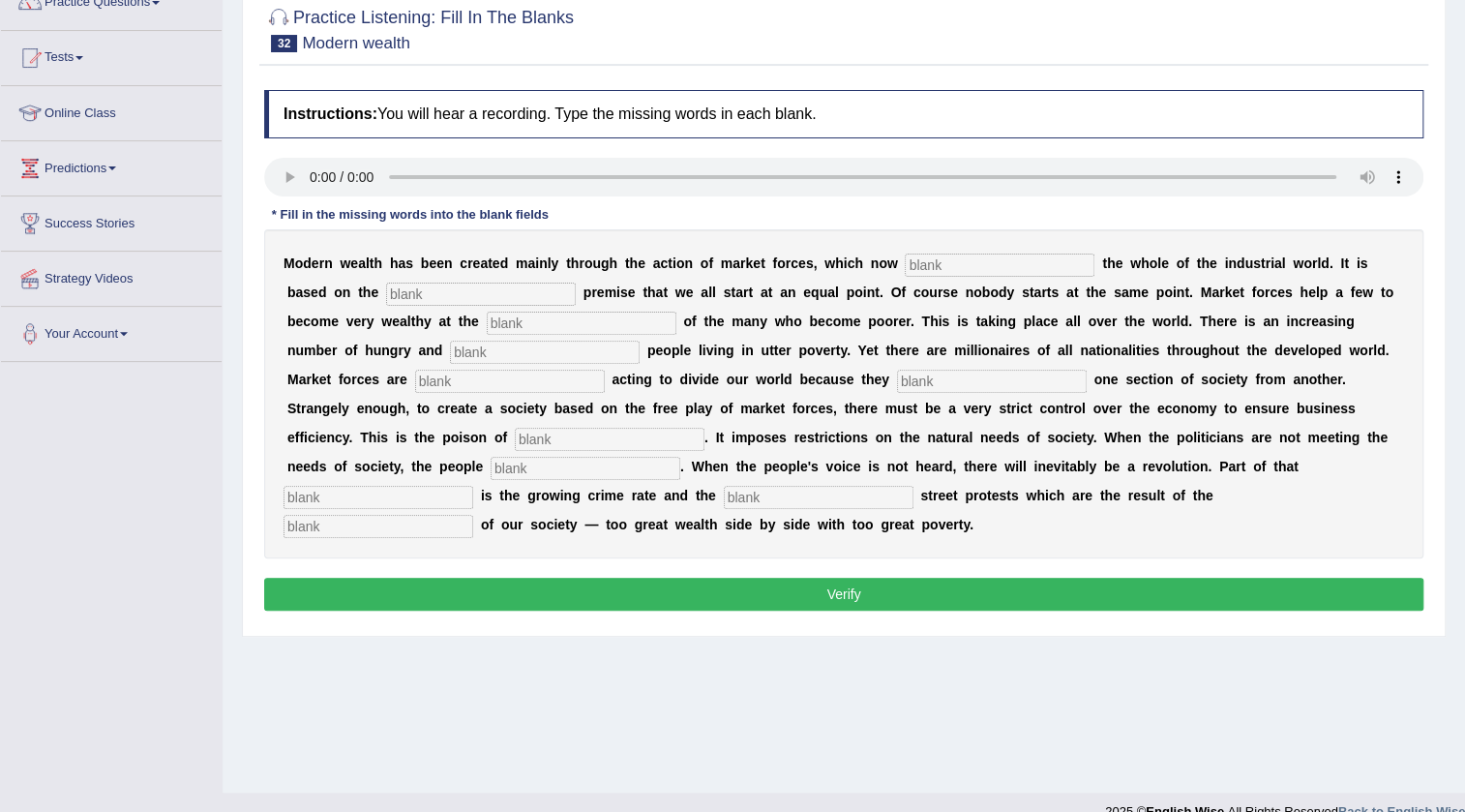
click at [958, 269] on input "text" at bounding box center [999, 265] width 189 height 23
type input "dominated"
click at [504, 292] on input "text" at bounding box center [480, 294] width 189 height 23
type input "force"
click at [613, 329] on input "text" at bounding box center [582, 323] width 189 height 23
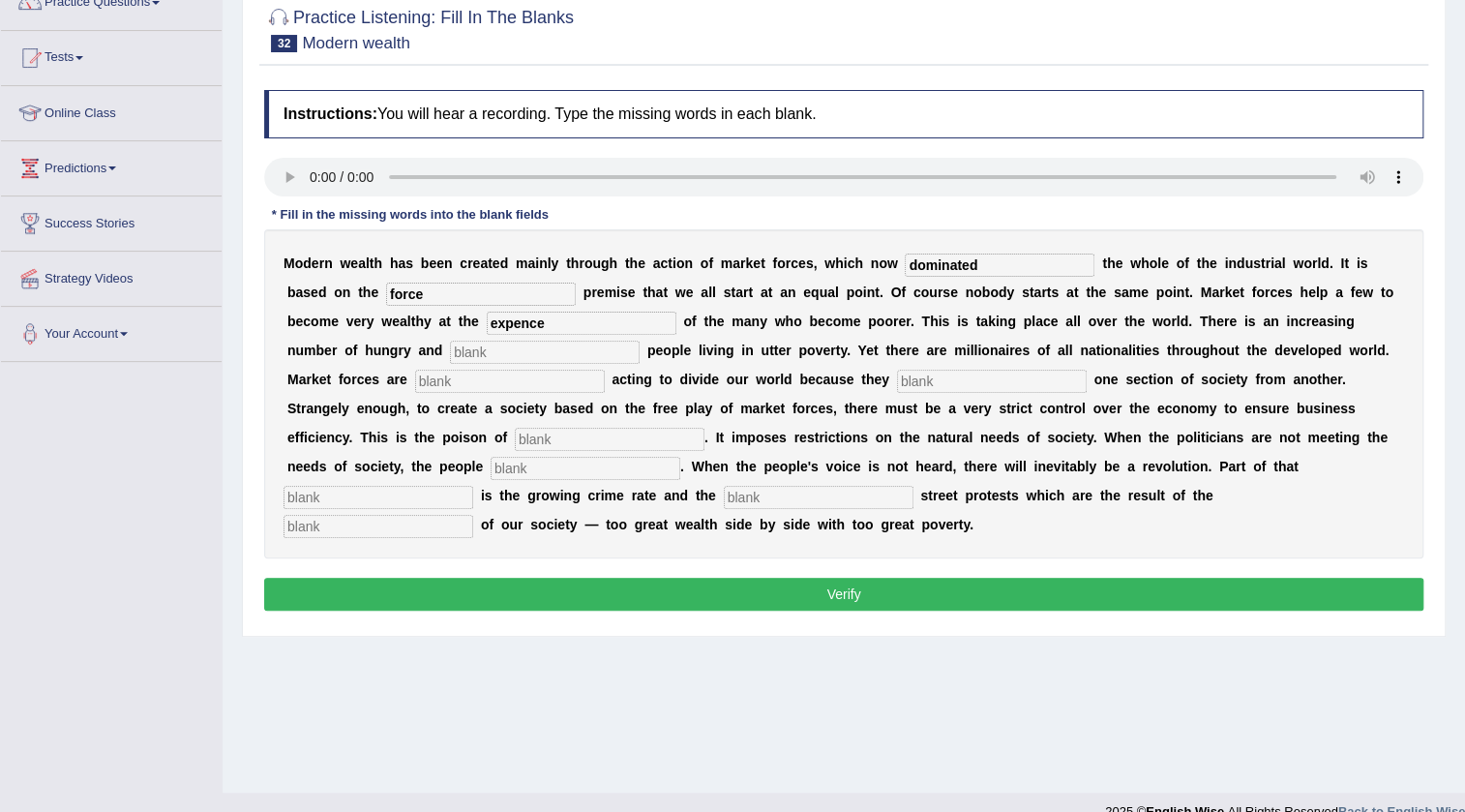
type input "expence"
click at [515, 353] on input "text" at bounding box center [545, 352] width 189 height 23
type input "s"
type input "desperate"
click at [547, 385] on input "text" at bounding box center [509, 382] width 189 height 23
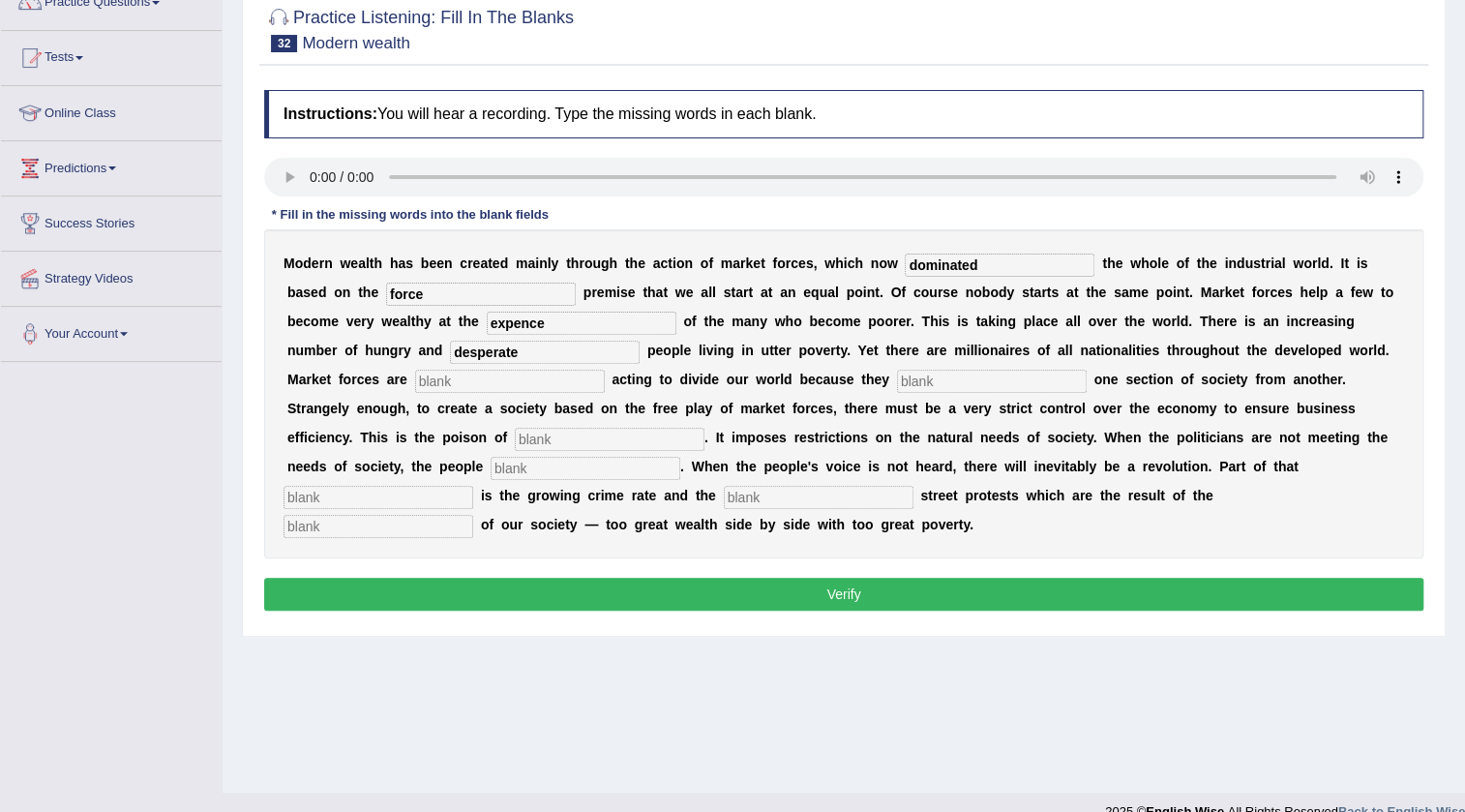
click at [944, 386] on input "text" at bounding box center [992, 382] width 189 height 23
type input "seperate"
click at [545, 438] on input "text" at bounding box center [609, 439] width 189 height 23
type input "commercialization"
click at [599, 468] on input "text" at bounding box center [586, 468] width 189 height 23
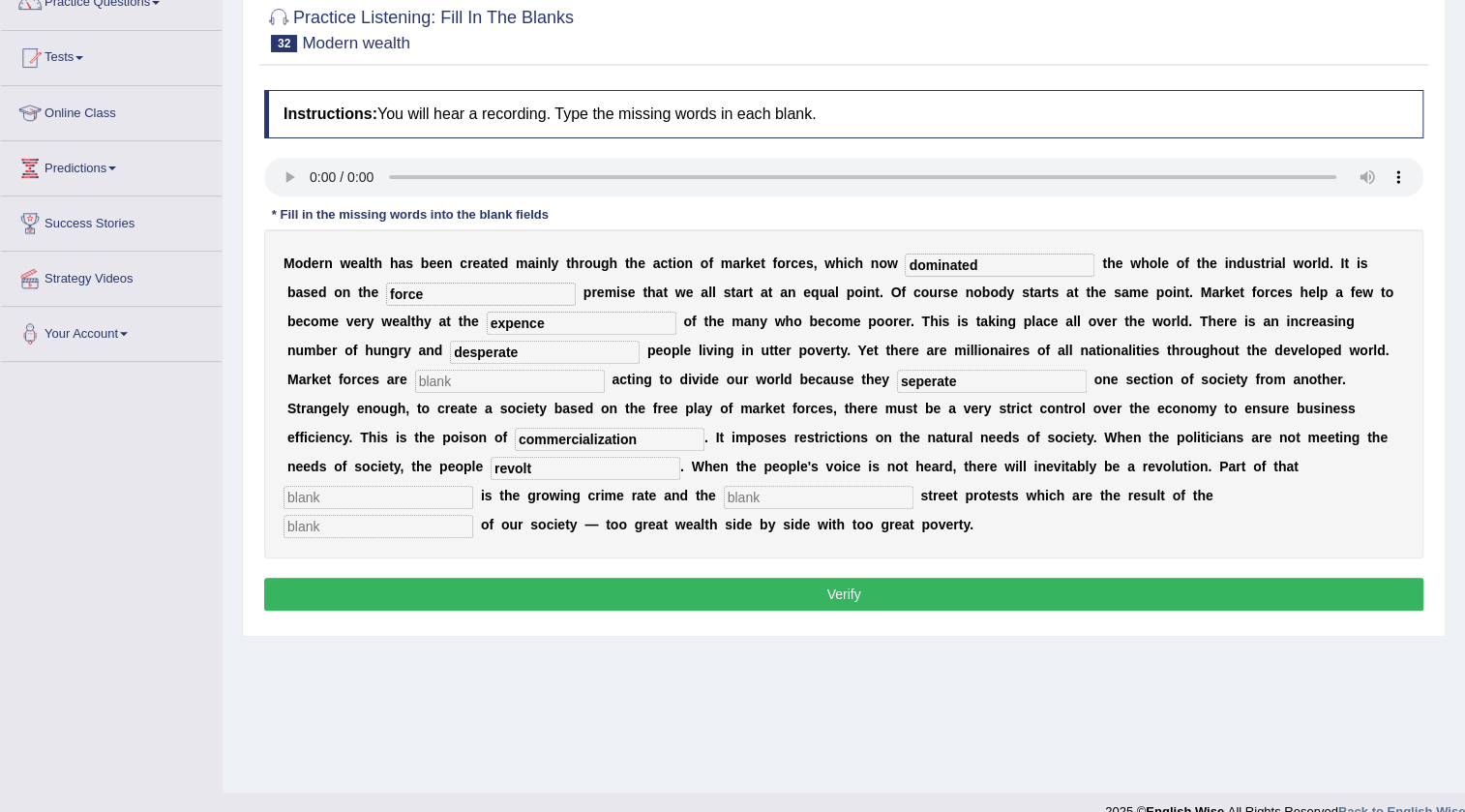
type input "revolt"
click at [420, 497] on input "text" at bounding box center [378, 498] width 189 height 23
type input "revolution"
click at [794, 493] on input "text" at bounding box center [818, 498] width 189 height 23
type input "violance"
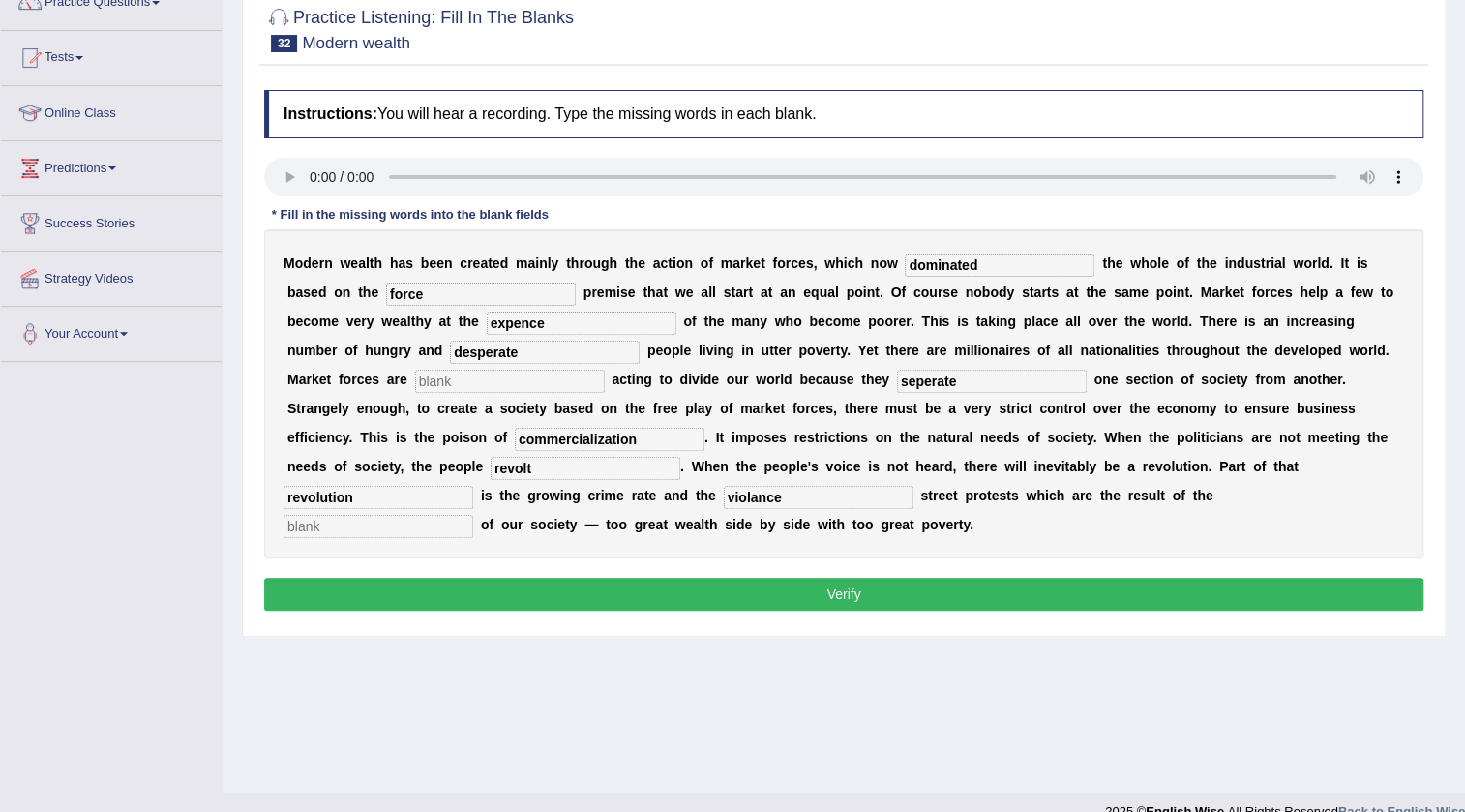
click at [434, 521] on input "text" at bounding box center [378, 526] width 189 height 23
type input "imbalace"
click at [536, 384] on input "text" at bounding box center [509, 382] width 189 height 23
type input "navigated"
drag, startPoint x: 763, startPoint y: 586, endPoint x: 789, endPoint y: 576, distance: 27.9
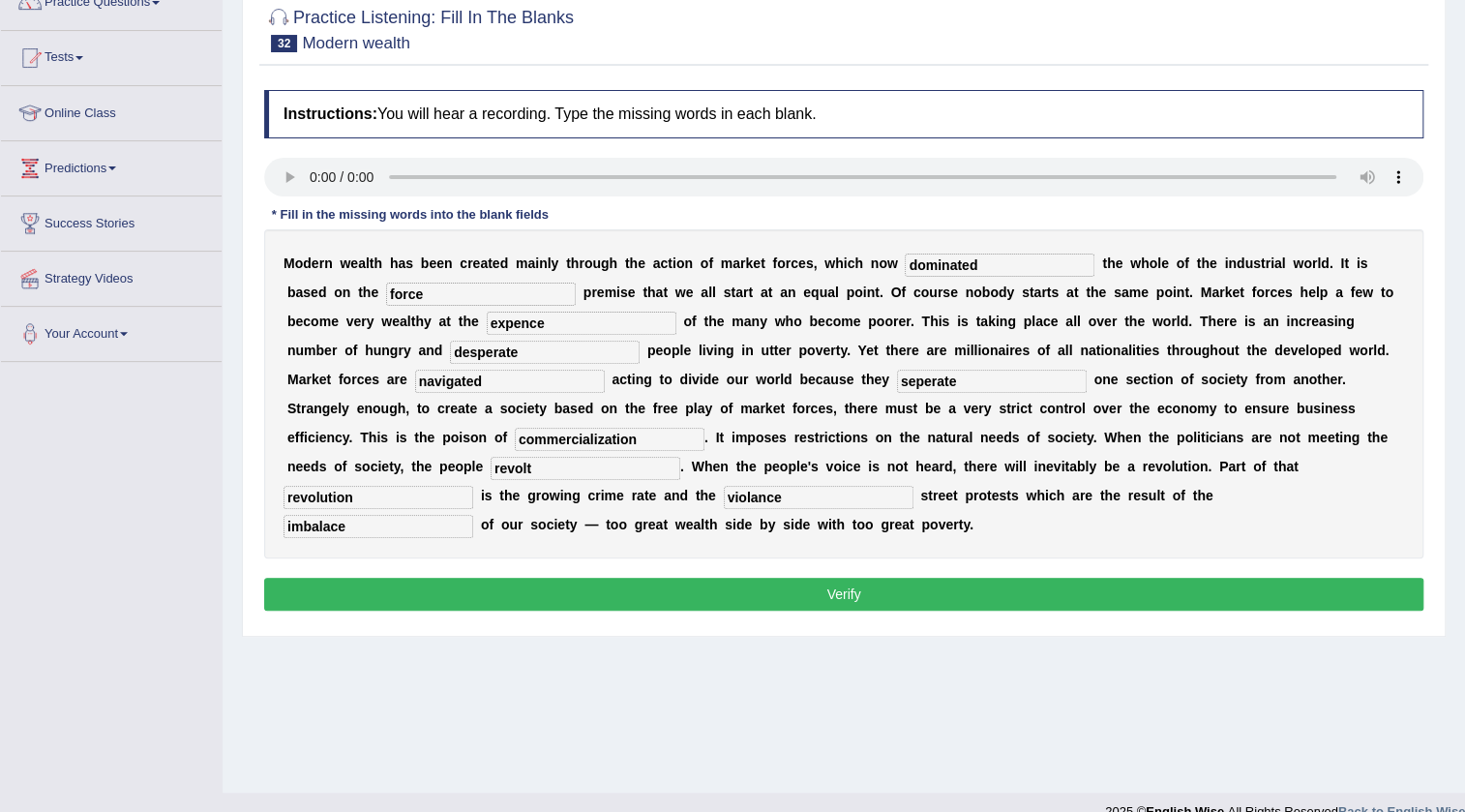
click at [764, 586] on button "Verify" at bounding box center [843, 594] width 1159 height 33
